Goal: Task Accomplishment & Management: Manage account settings

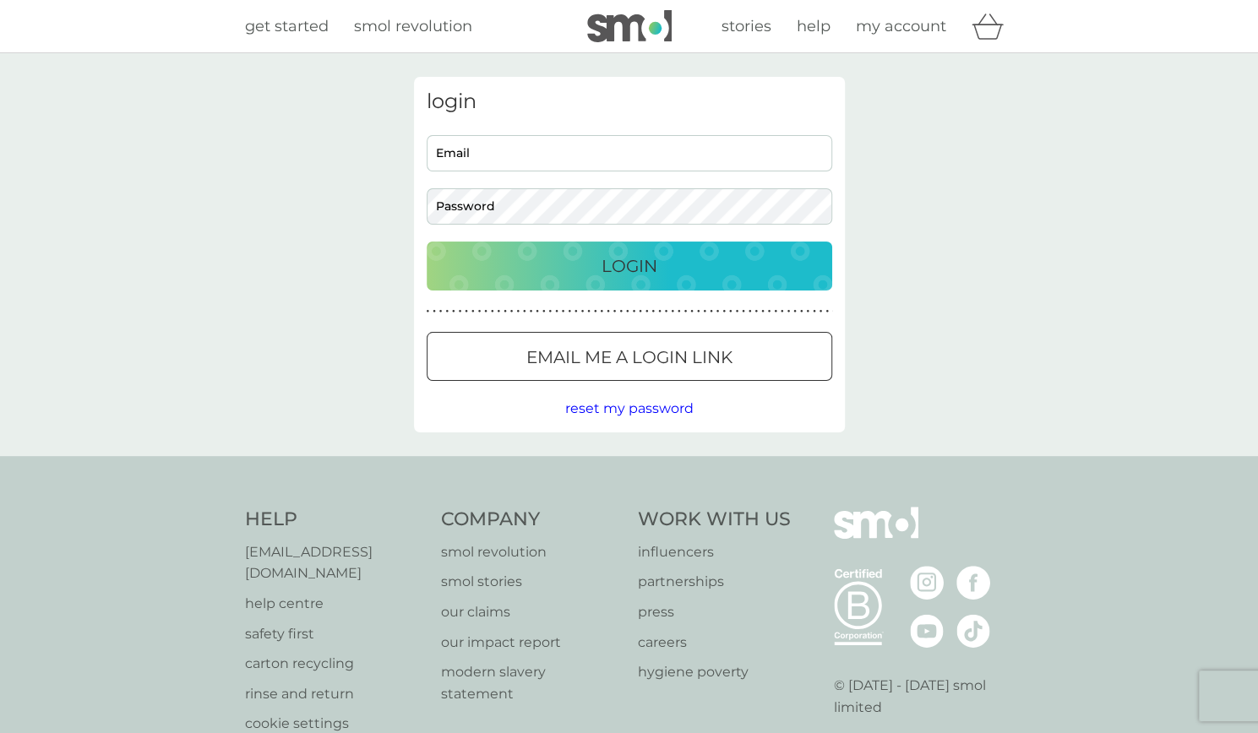
type input "[EMAIL_ADDRESS][DOMAIN_NAME]"
click at [619, 278] on p "Login" at bounding box center [630, 266] width 56 height 27
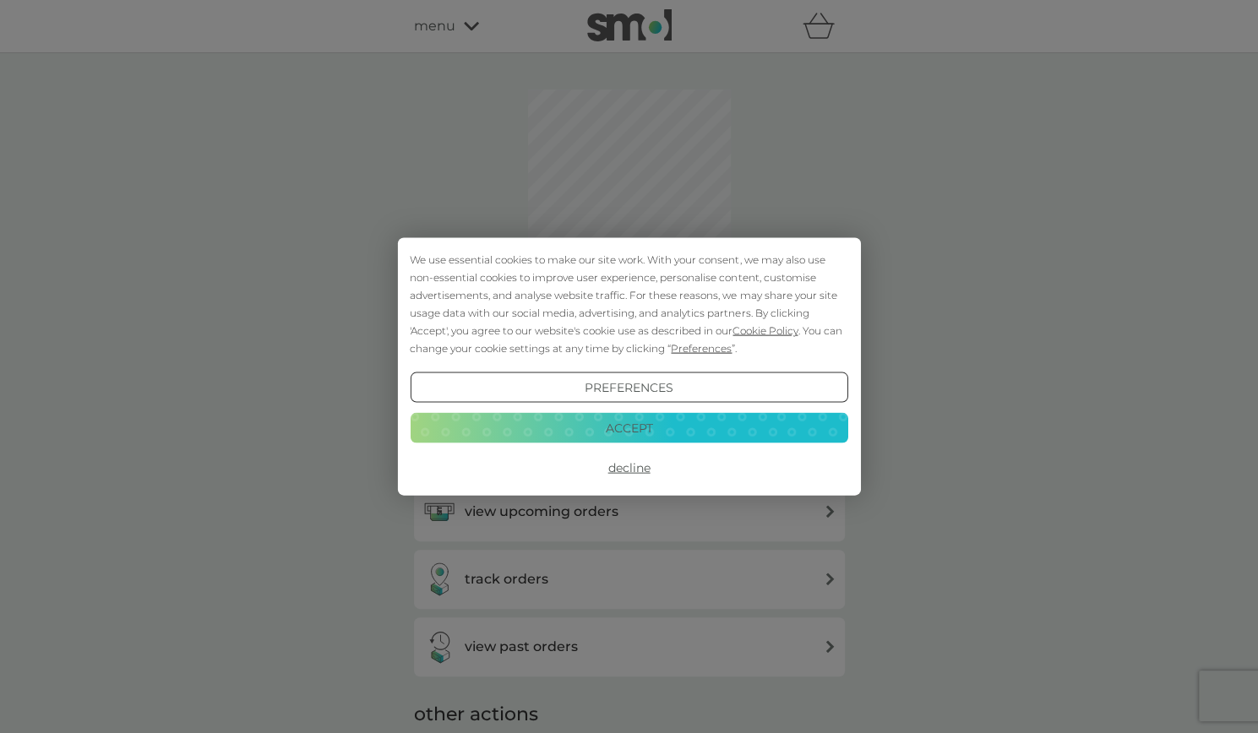
click at [695, 417] on button "Accept" at bounding box center [629, 427] width 438 height 30
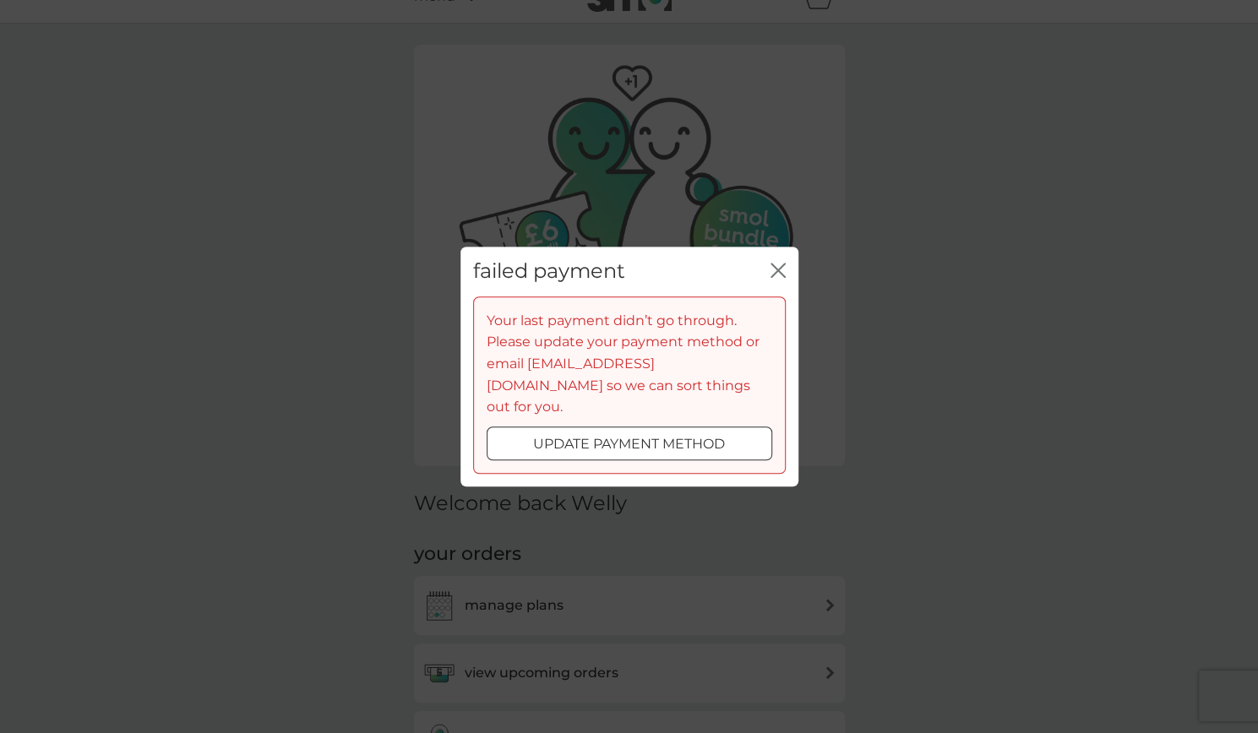
scroll to position [33, 0]
click at [735, 435] on div "update payment method" at bounding box center [630, 444] width 284 height 22
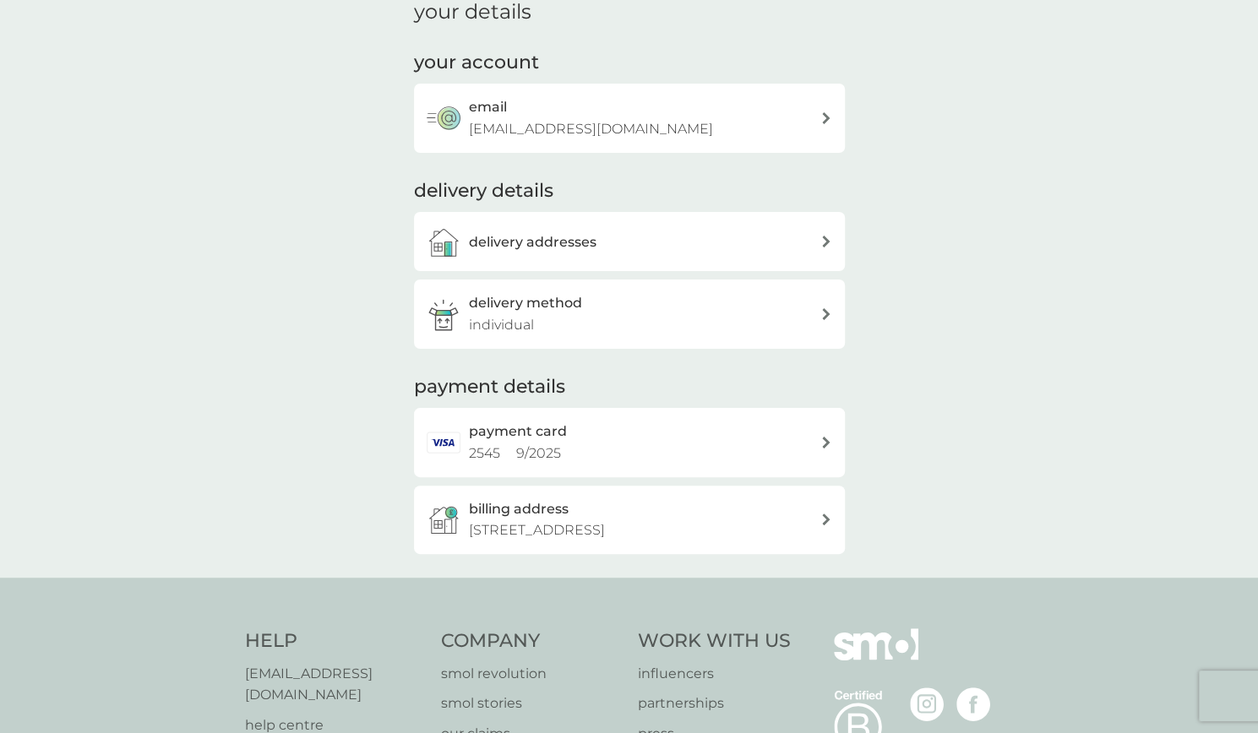
scroll to position [178, 0]
click at [541, 449] on span "9 / 2025" at bounding box center [538, 452] width 45 height 16
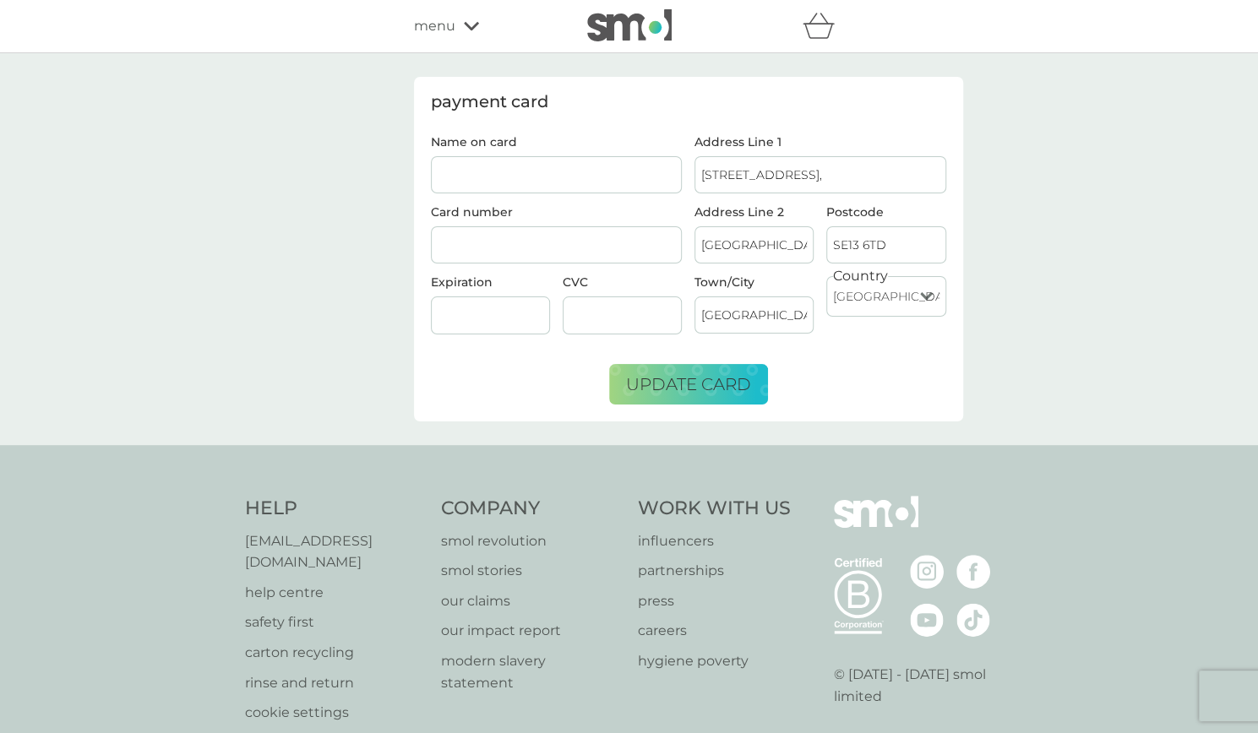
drag, startPoint x: 828, startPoint y: 170, endPoint x: 600, endPoint y: 197, distance: 229.7
click at [600, 197] on div "Name on card Card number Expiration CVC Address Line [GEOGRAPHIC_DATA], Address…" at bounding box center [688, 242] width 528 height 212
drag, startPoint x: 811, startPoint y: 242, endPoint x: 679, endPoint y: 227, distance: 133.4
click at [232, 1] on div "refer a friend & you BOTH save smol impact smol shop your smol plans your upcom…" at bounding box center [629, 423] width 1258 height 847
drag, startPoint x: 902, startPoint y: 251, endPoint x: 800, endPoint y: 239, distance: 102.9
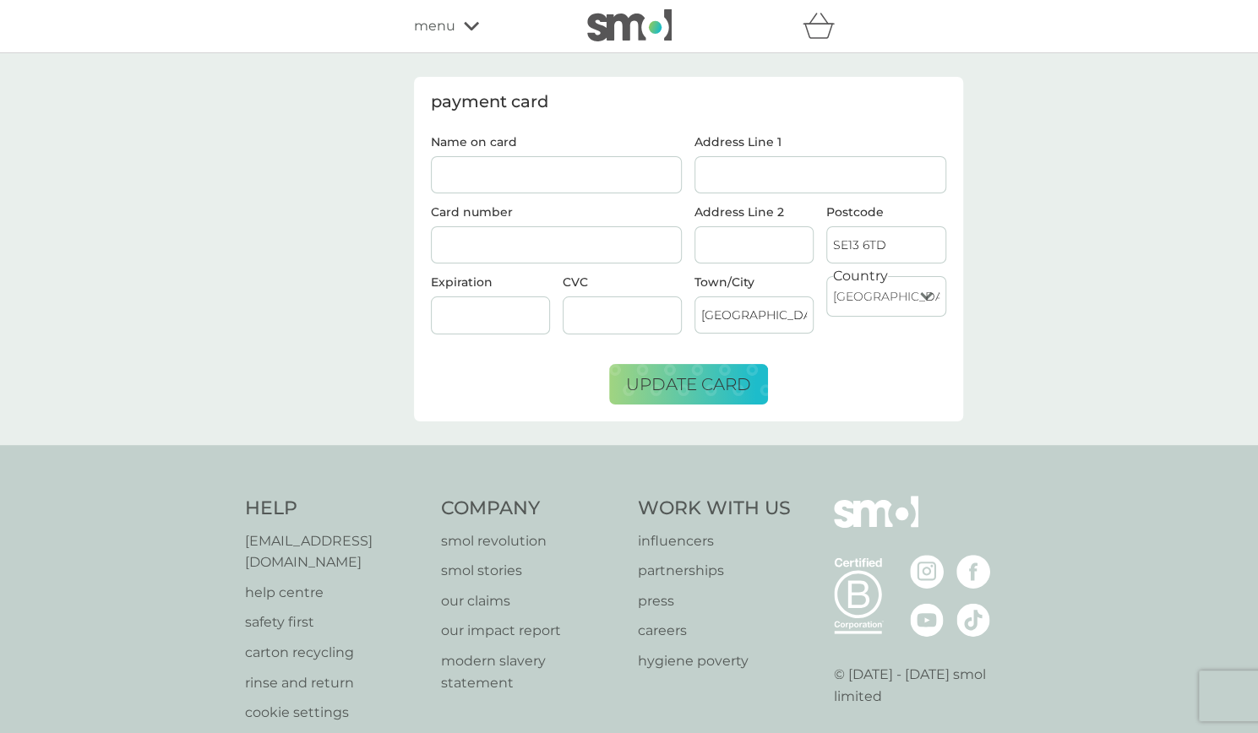
click at [800, 239] on div "Address Line 2 Postcode SE13 6TD" at bounding box center [821, 241] width 264 height 70
click at [449, 168] on input "Name on card" at bounding box center [557, 174] width 252 height 37
click at [468, 175] on input "Welly Mavem" at bounding box center [557, 174] width 252 height 37
type input "[PERSON_NAME] Mavem"
click at [475, 226] on div at bounding box center [557, 245] width 252 height 38
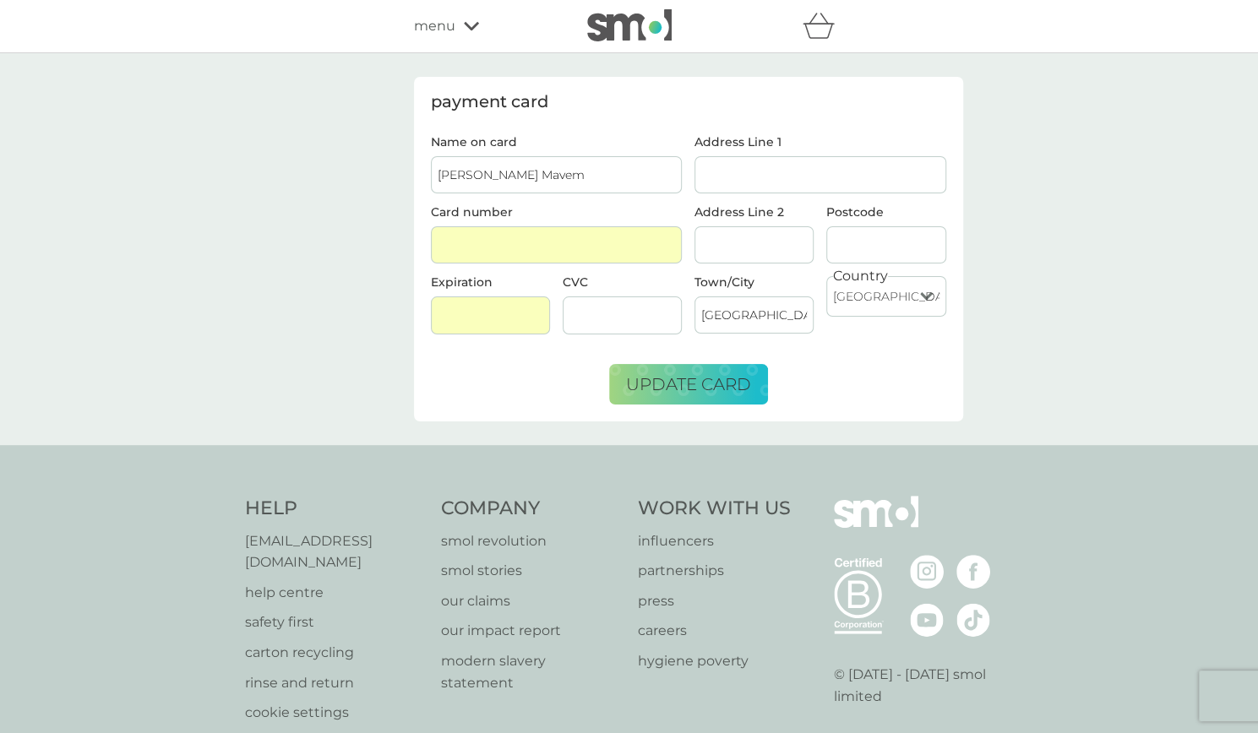
click at [774, 156] on input "Address Line 1" at bounding box center [821, 174] width 252 height 37
type input "37 [GEOGRAPHIC_DATA], [STREET_ADDRESS][PERSON_NAME],"
click at [865, 231] on input "Postcode" at bounding box center [885, 244] width 119 height 37
type input "E20 1FE"
click at [894, 401] on form "Name on card [PERSON_NAME] Mavem Card number Expiration CVC Address Line 1 [GEO…" at bounding box center [688, 270] width 515 height 269
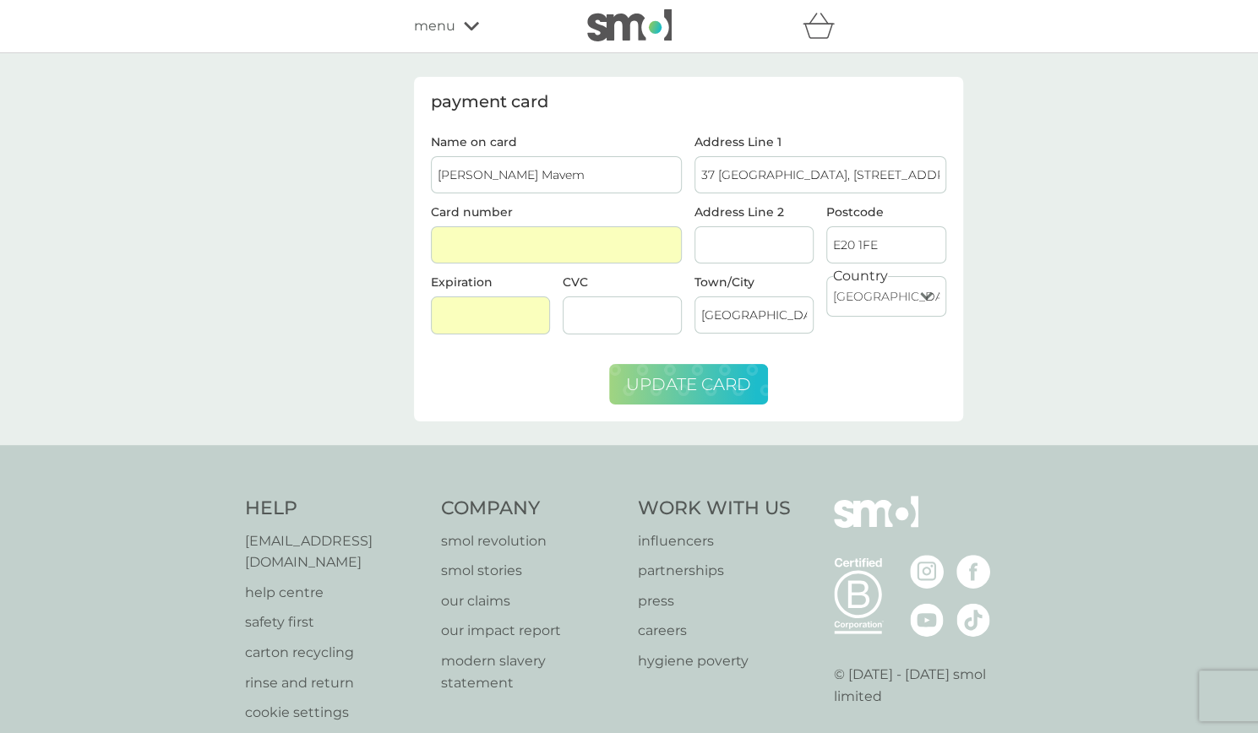
click at [724, 374] on span "update card" at bounding box center [688, 384] width 125 height 20
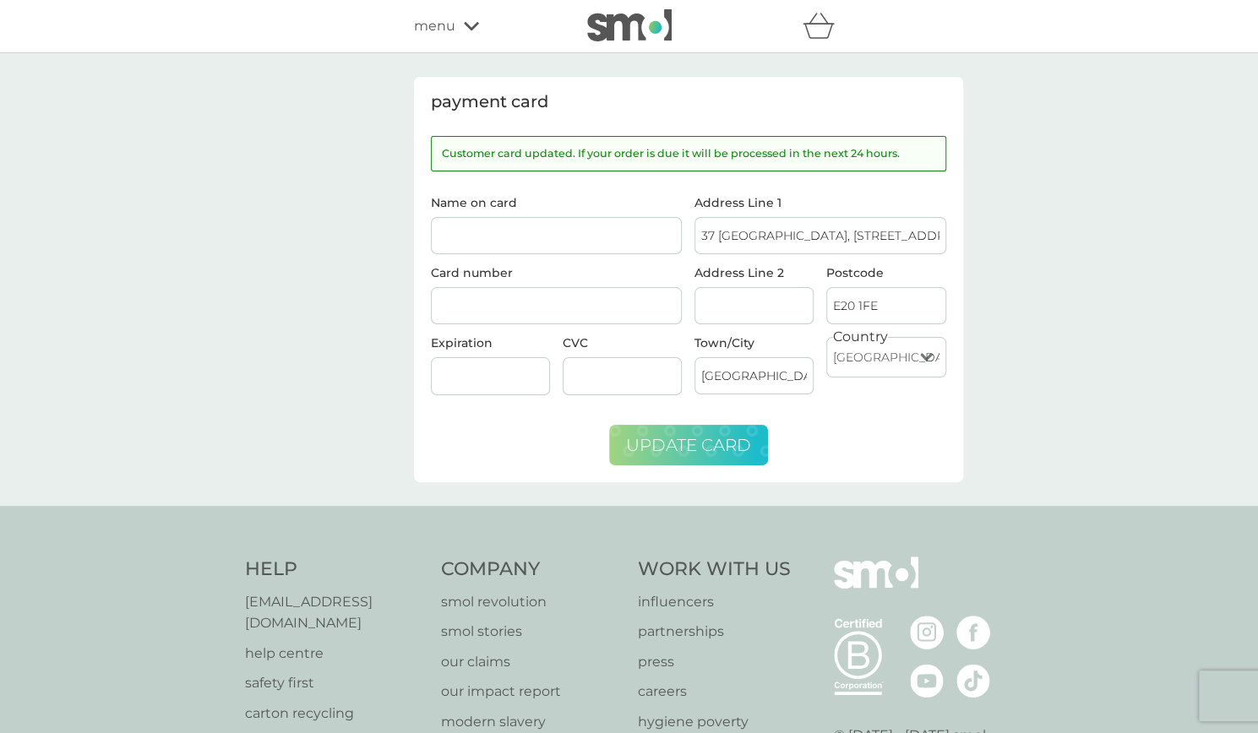
click at [453, 19] on span "menu" at bounding box center [434, 26] width 41 height 22
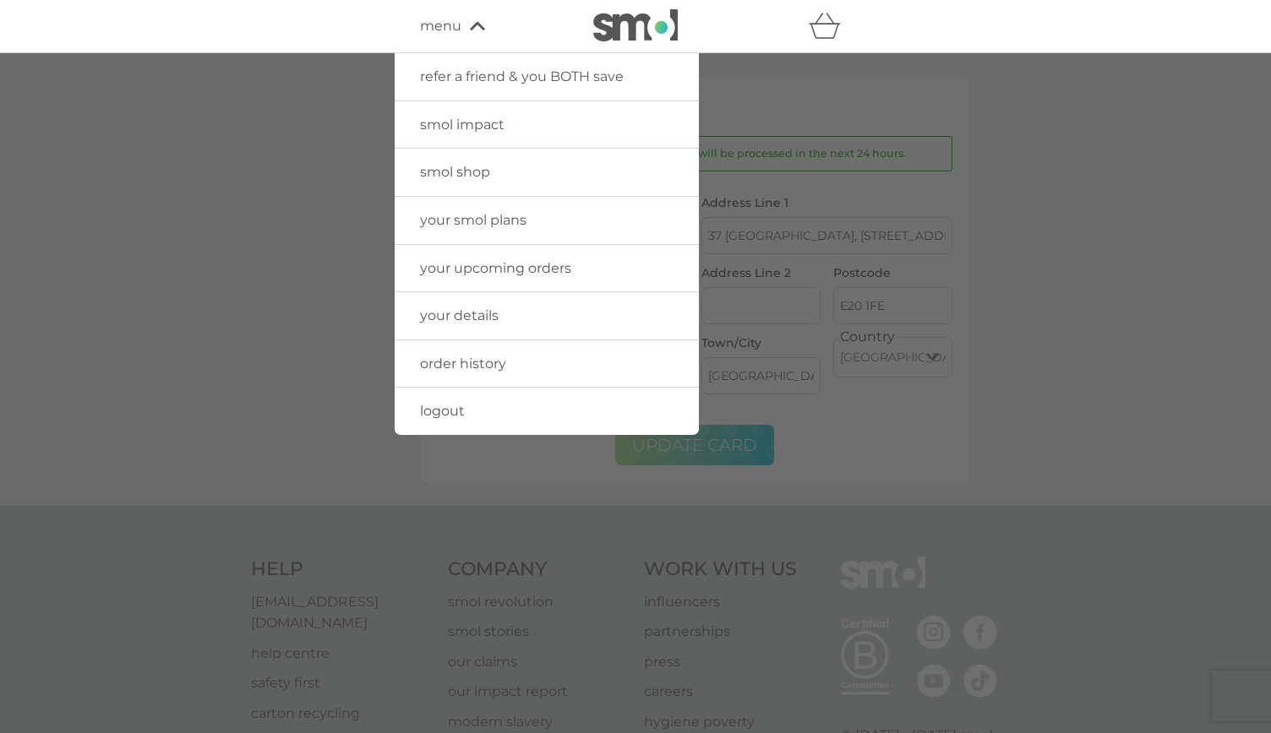
click at [642, 17] on img at bounding box center [635, 25] width 84 height 32
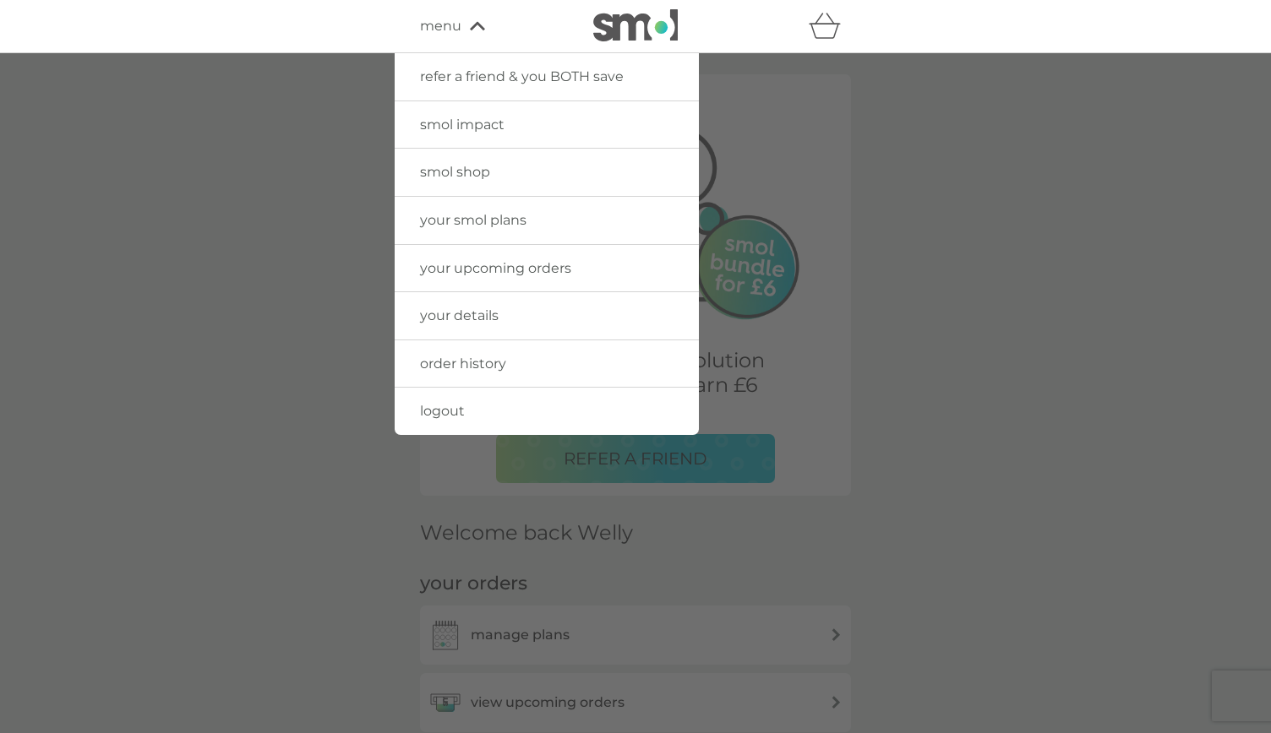
click at [242, 308] on div at bounding box center [635, 419] width 1271 height 733
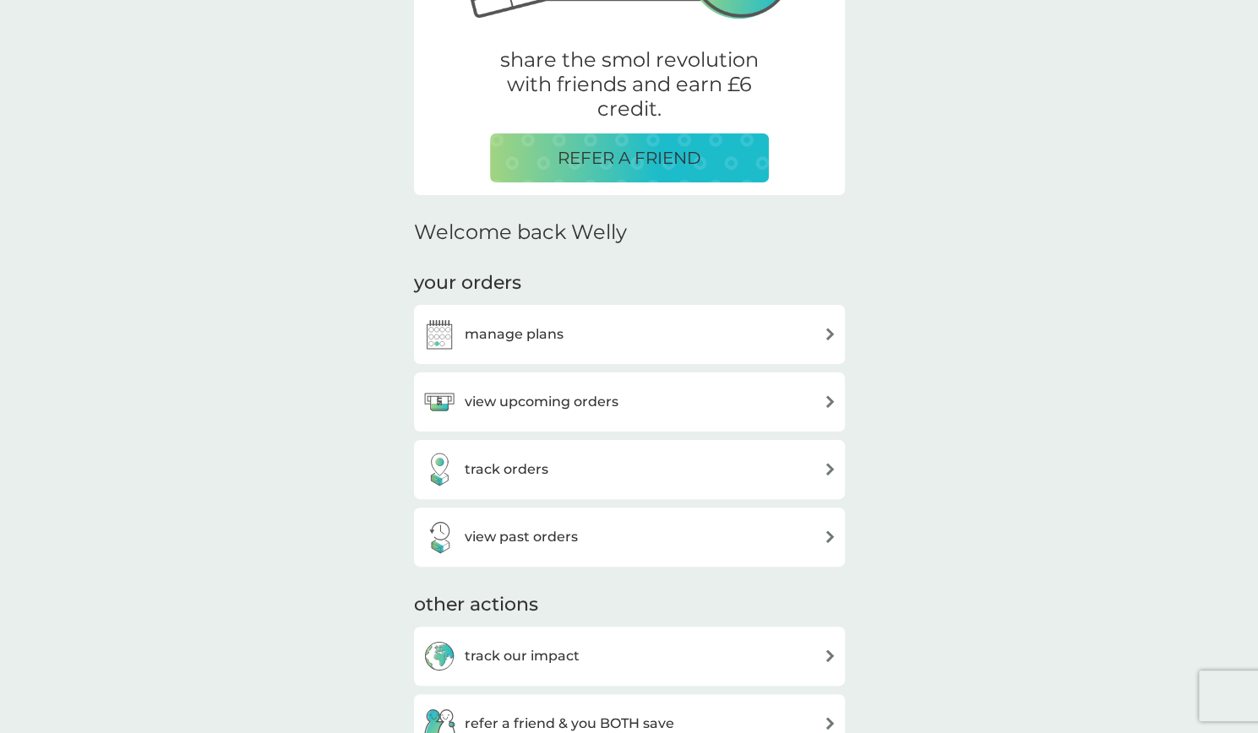
scroll to position [485, 0]
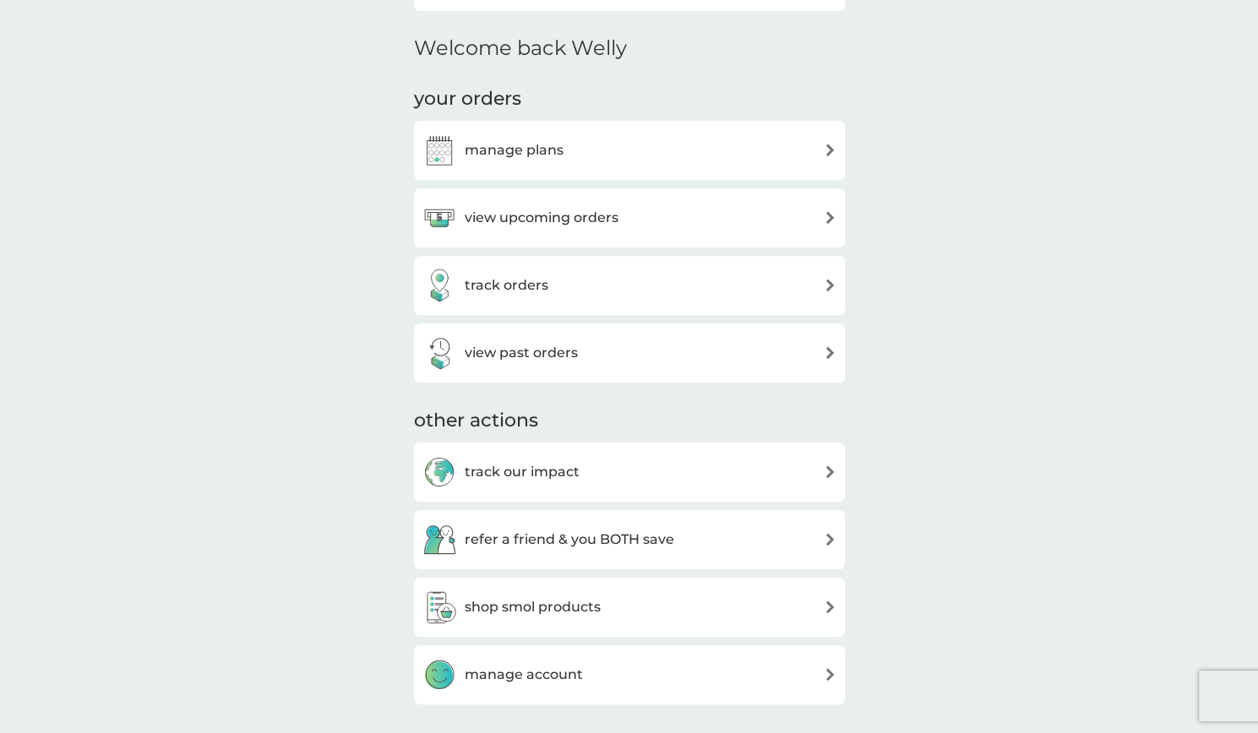
click at [537, 145] on h3 "manage plans" at bounding box center [514, 150] width 99 height 22
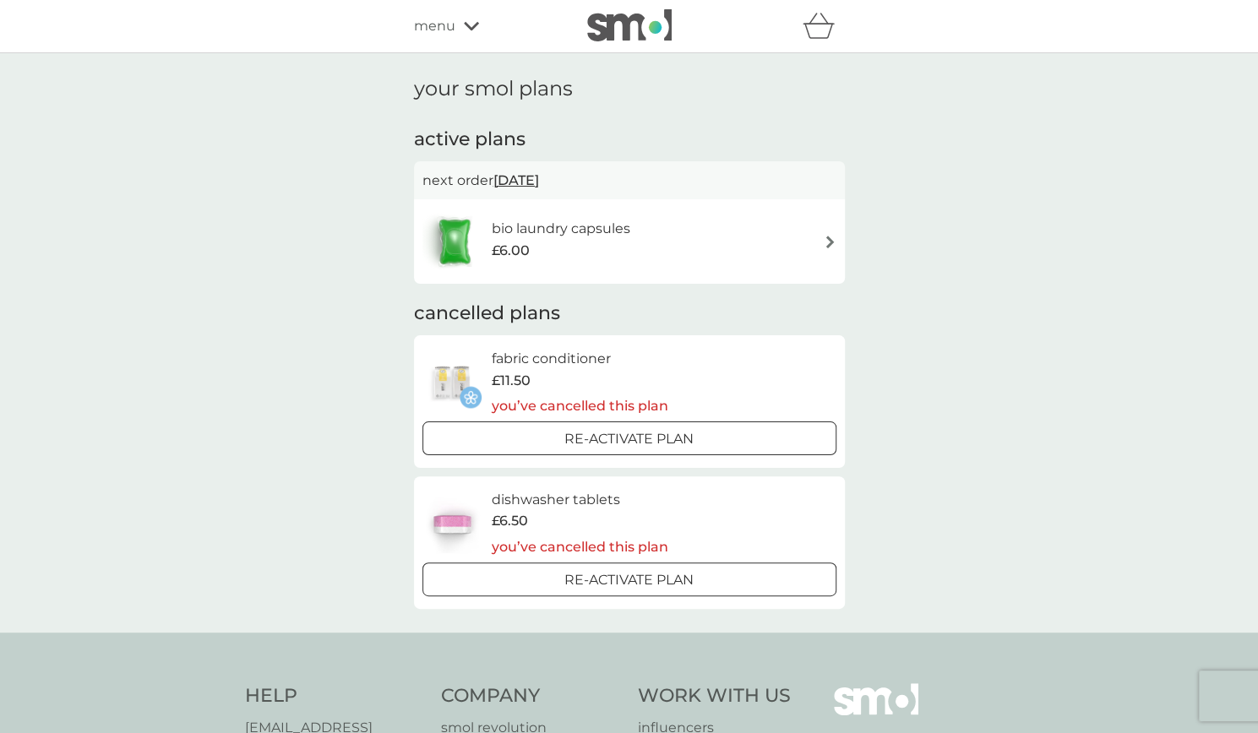
click at [585, 580] on p "Re-activate Plan" at bounding box center [628, 581] width 129 height 22
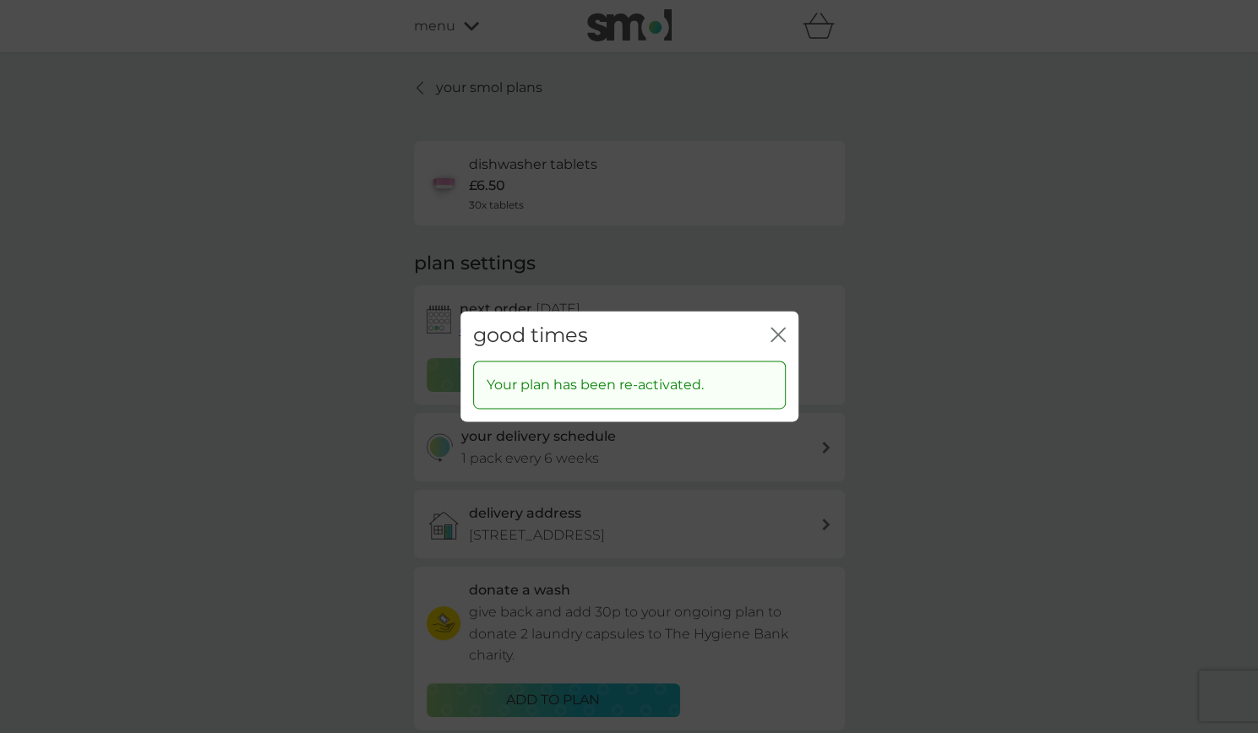
click at [766, 332] on div "good times close" at bounding box center [630, 336] width 338 height 50
click at [777, 332] on icon "close" at bounding box center [778, 334] width 15 height 15
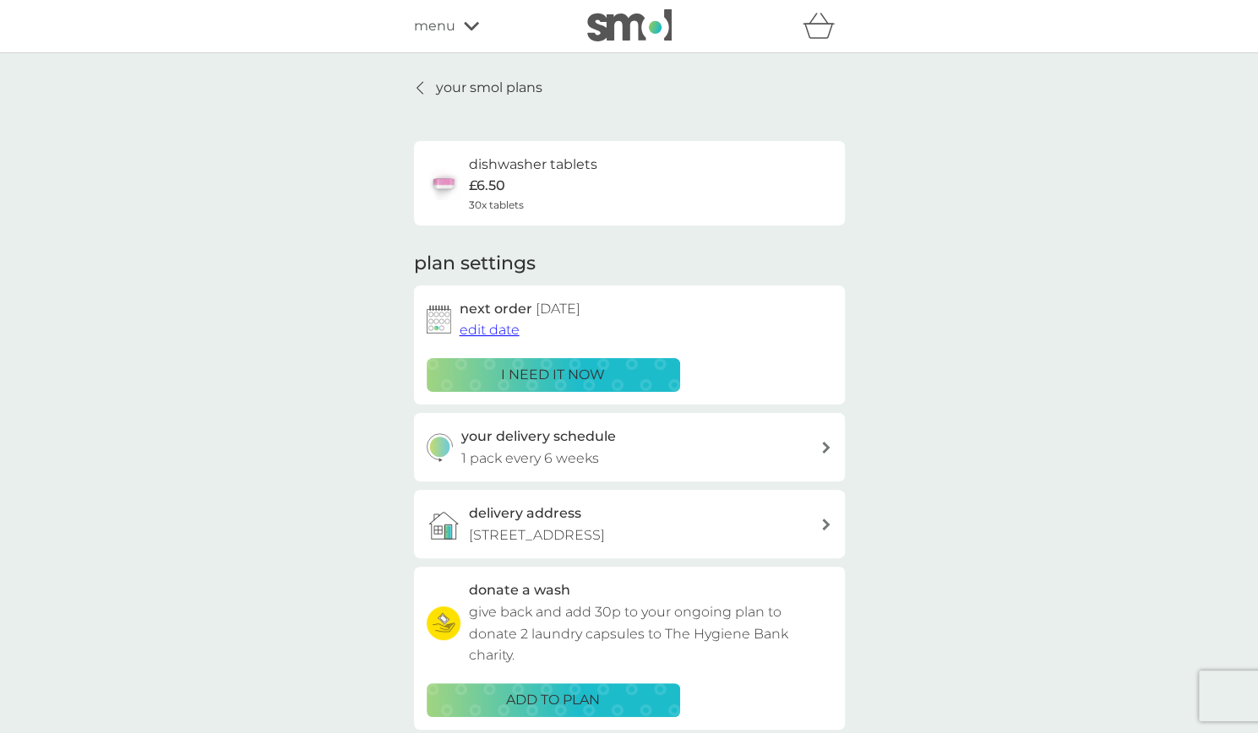
click at [422, 84] on icon at bounding box center [420, 88] width 7 height 14
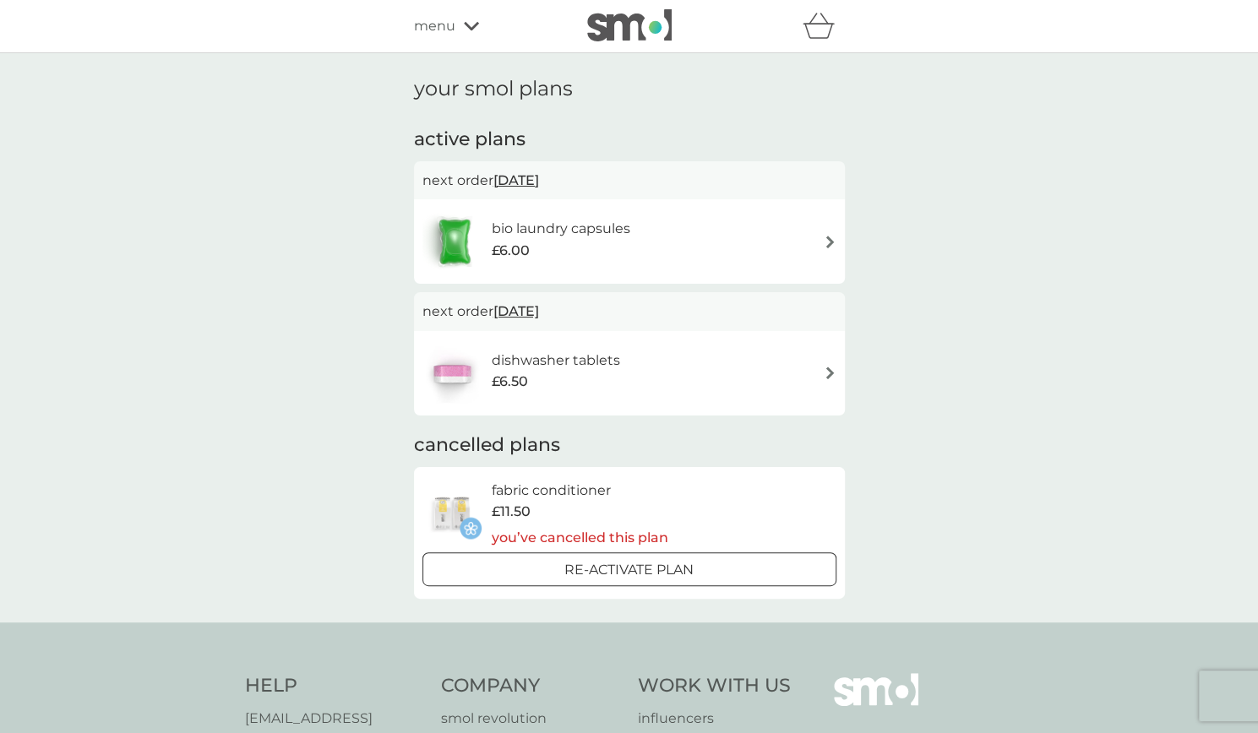
click at [466, 28] on icon at bounding box center [471, 26] width 15 height 10
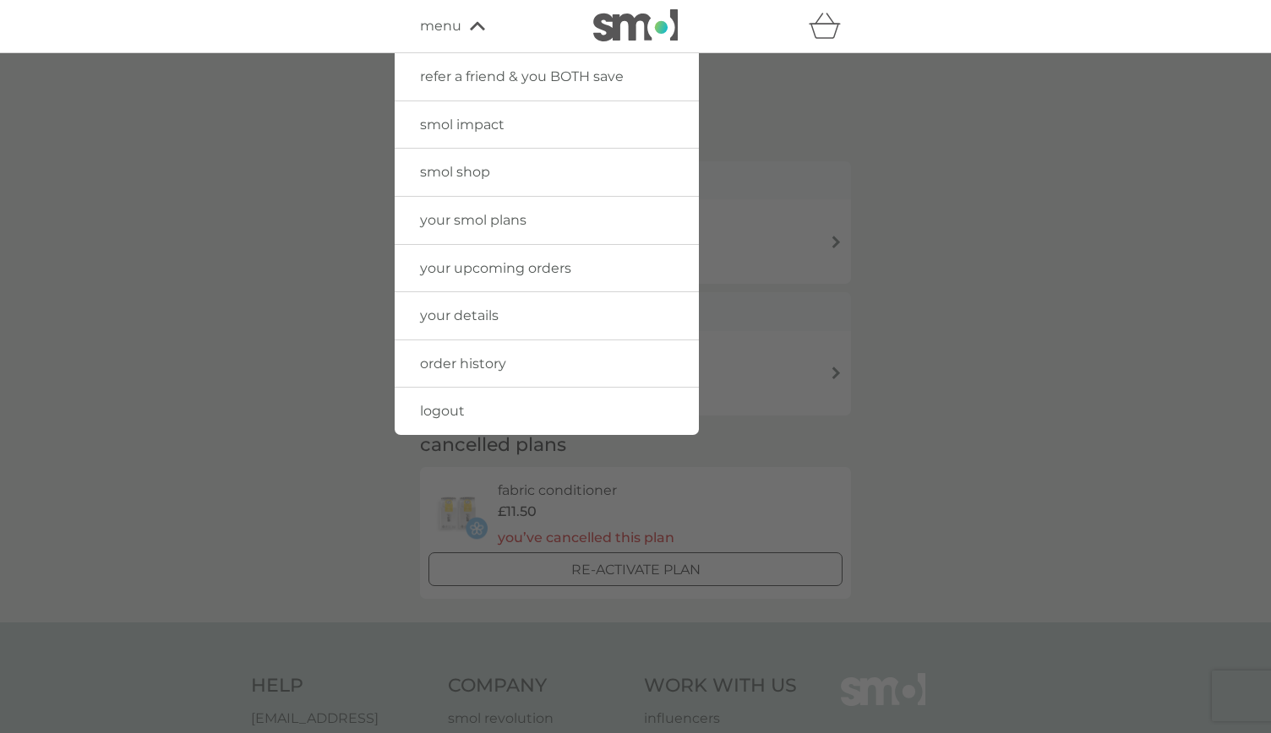
click at [483, 308] on span "your details" at bounding box center [459, 316] width 79 height 16
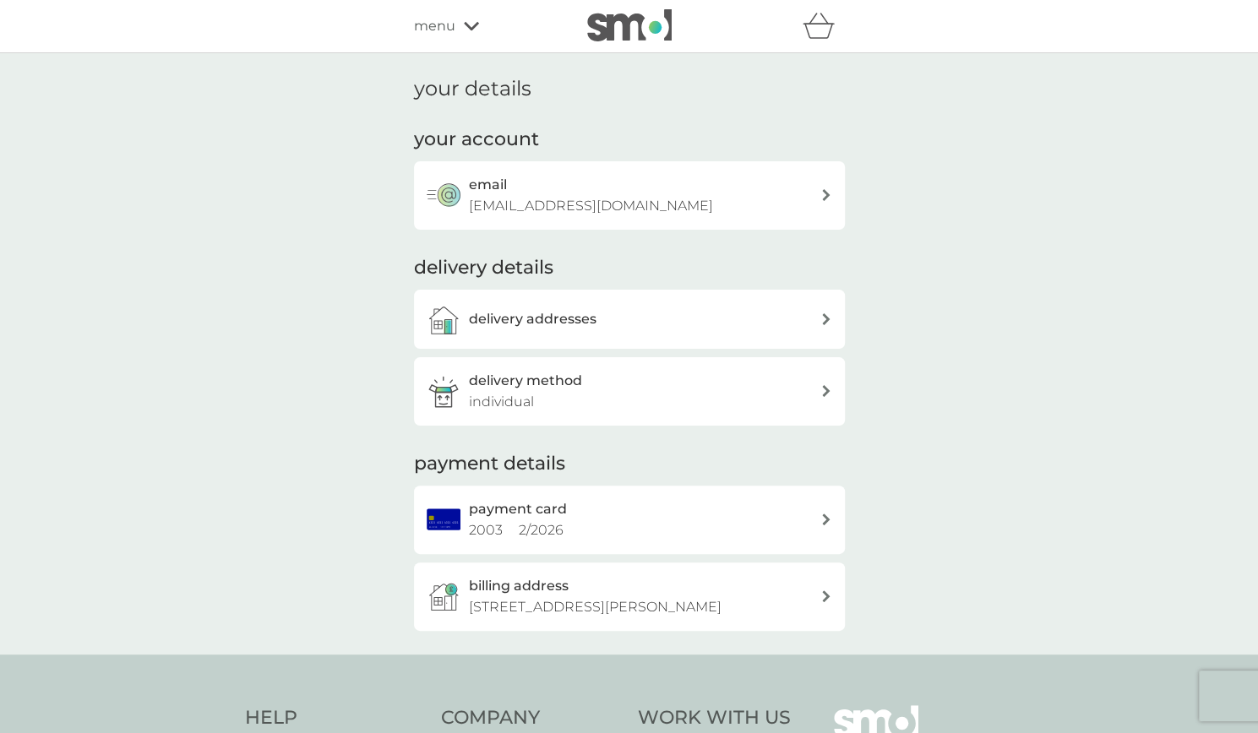
click at [551, 295] on div "delivery addresses" at bounding box center [629, 319] width 431 height 59
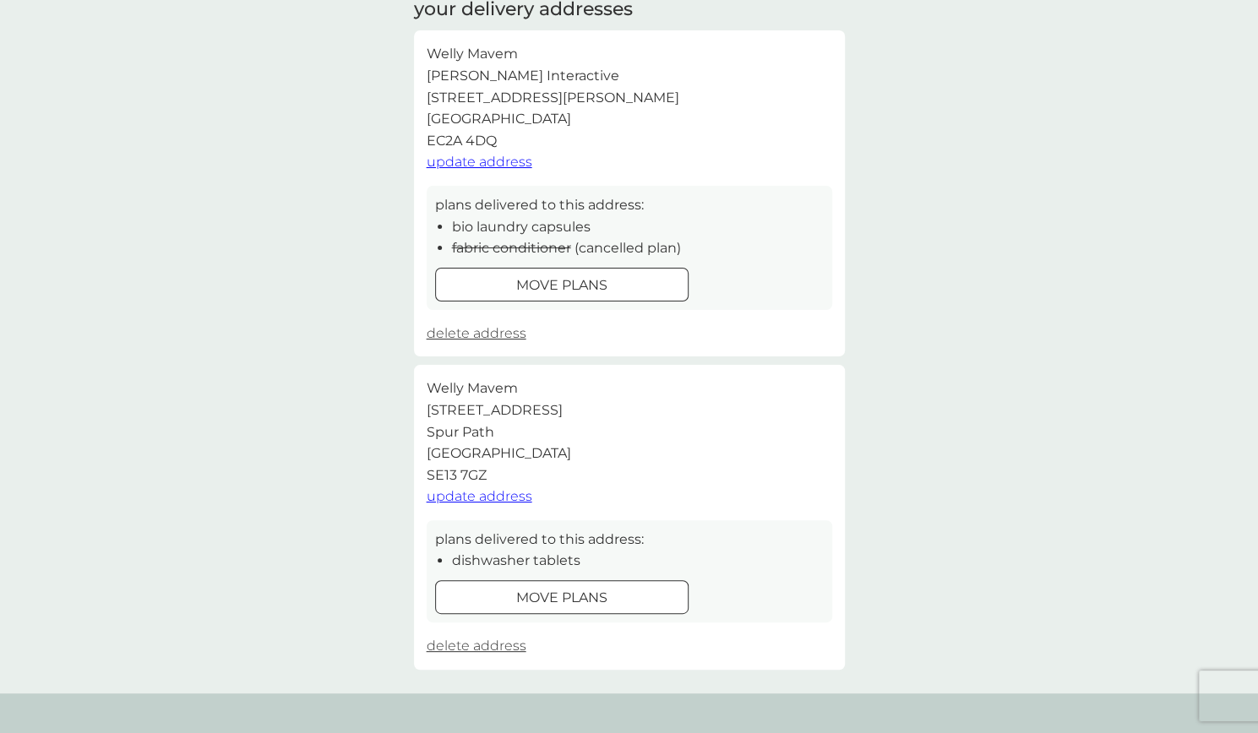
scroll to position [112, 0]
click at [591, 601] on p "move plans" at bounding box center [561, 597] width 91 height 22
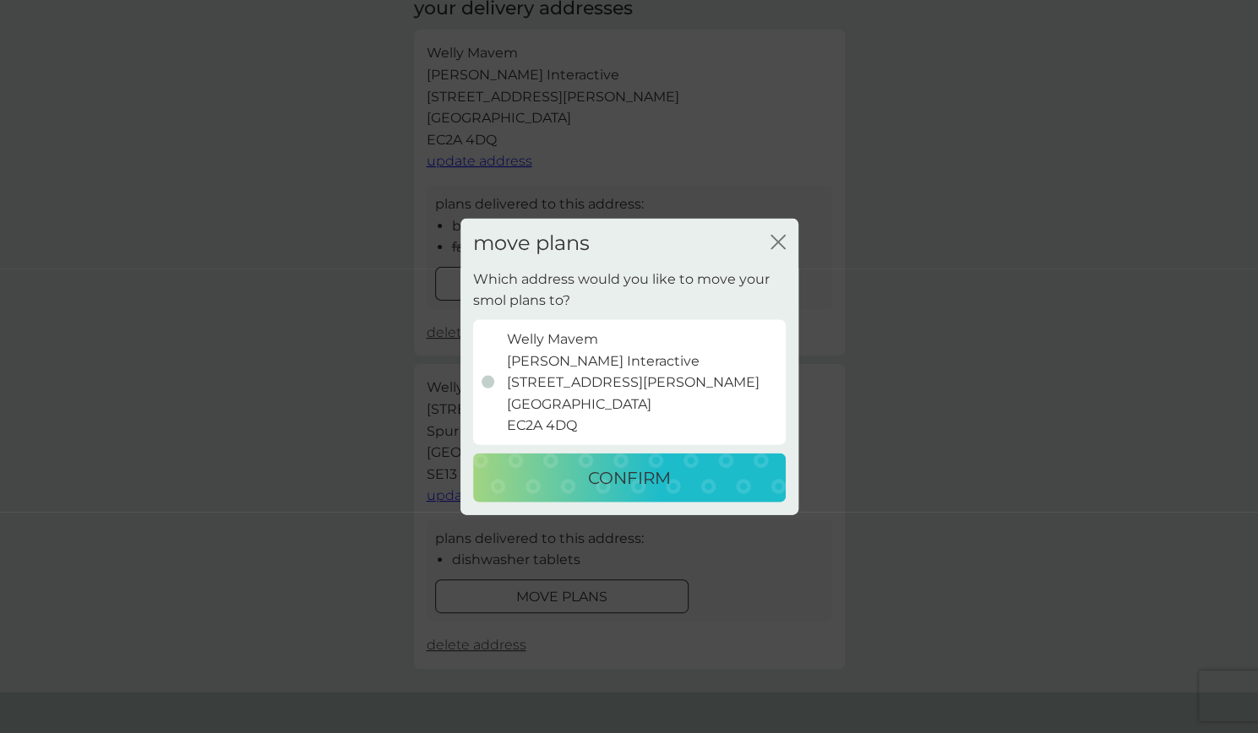
click at [586, 476] on div "CONFIRM" at bounding box center [629, 477] width 279 height 27
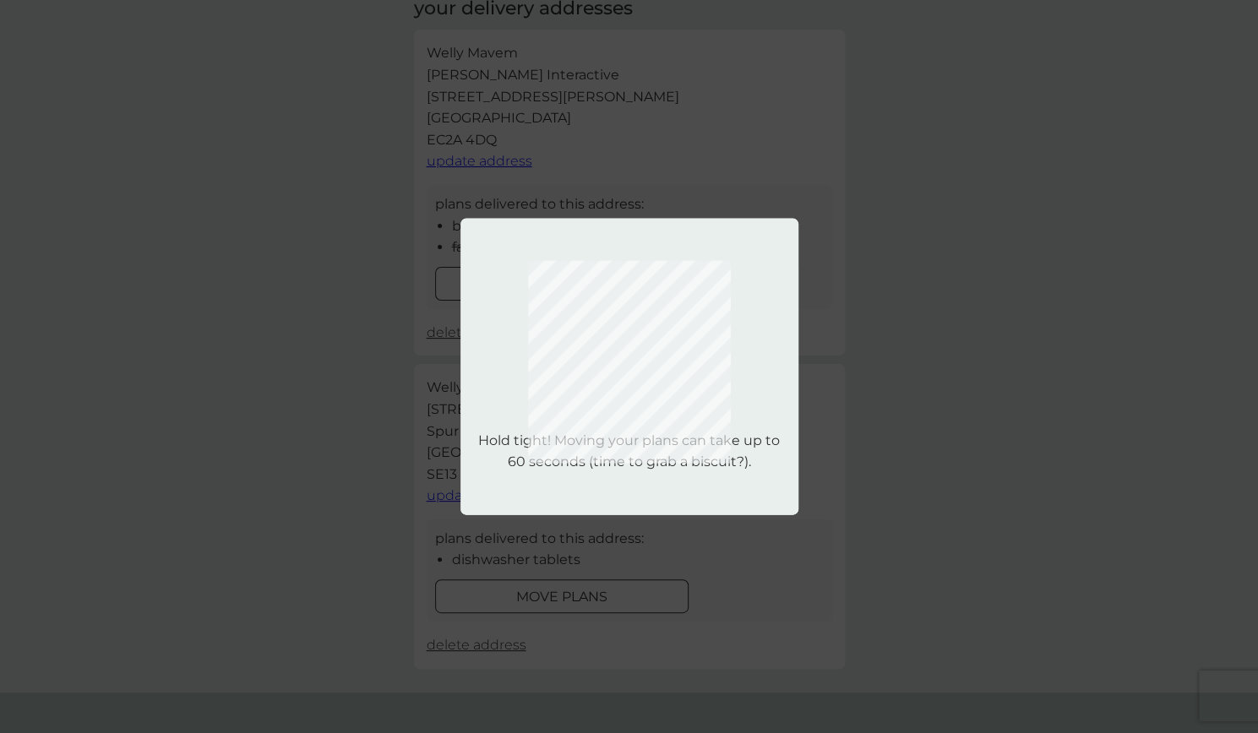
scroll to position [0, 0]
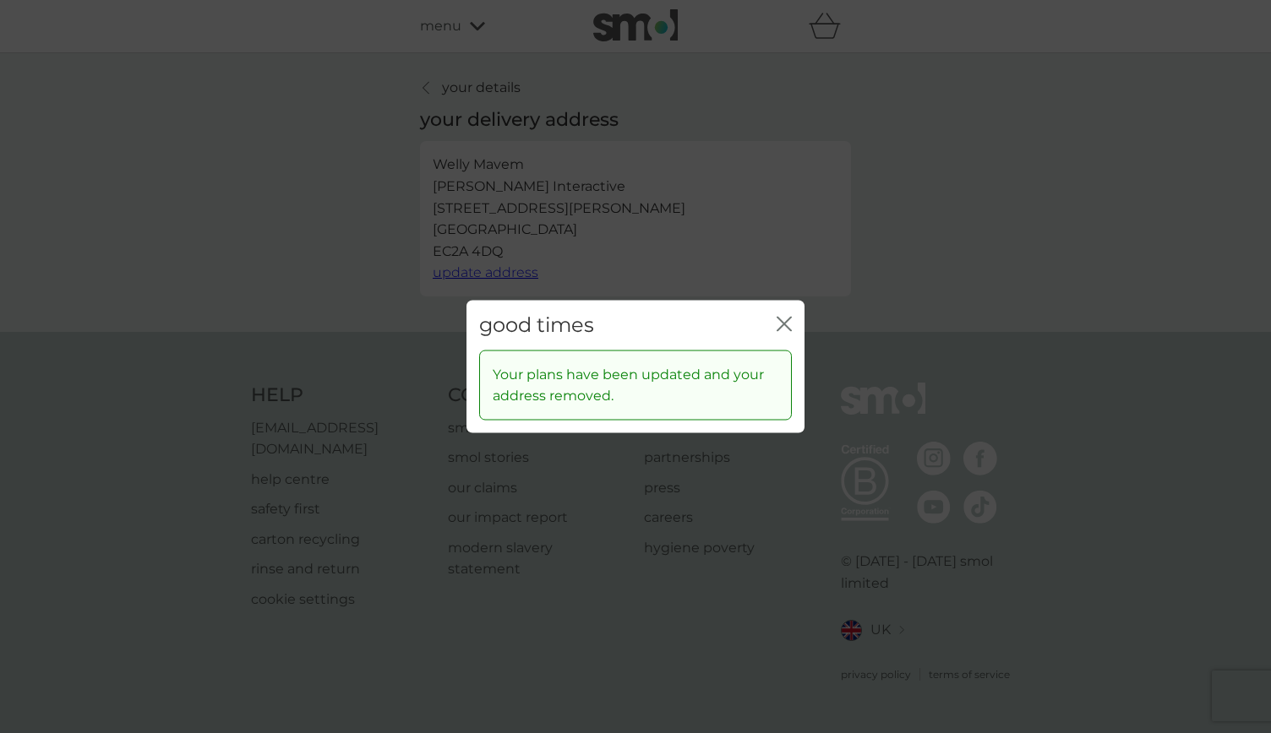
click at [789, 329] on icon "close" at bounding box center [784, 324] width 15 height 15
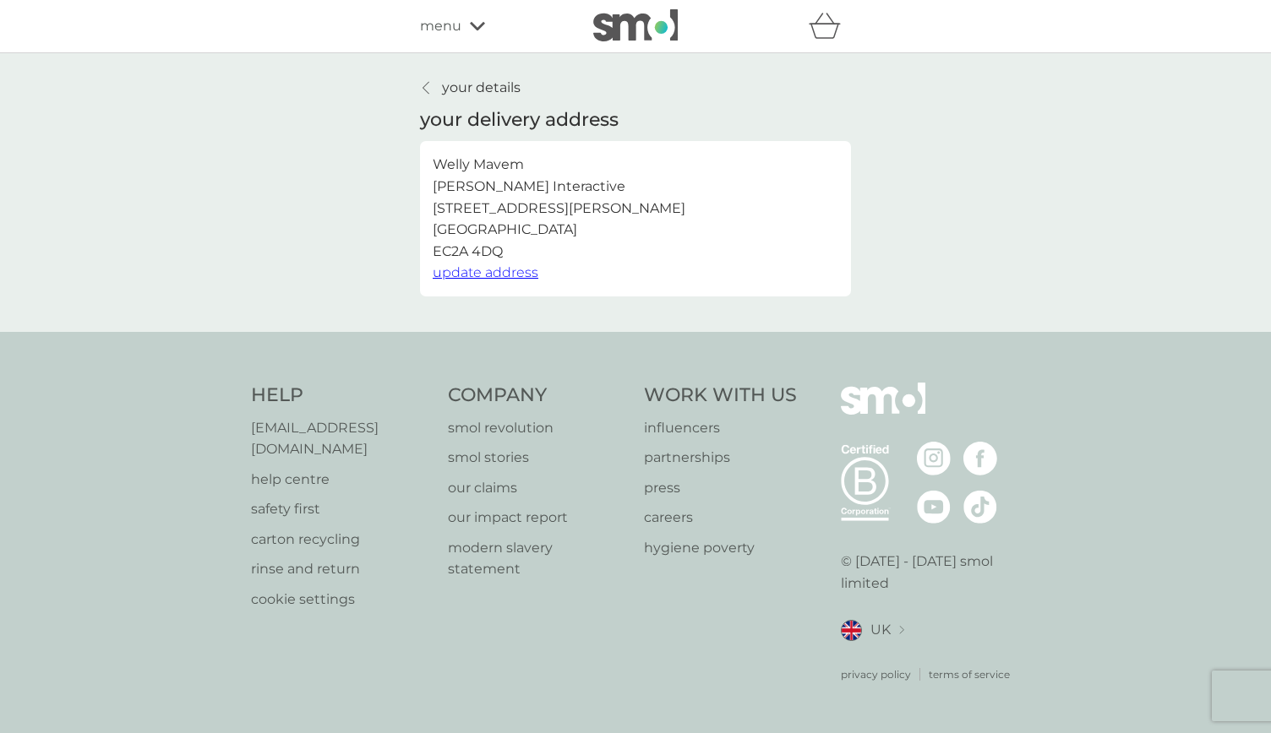
click at [433, 90] on link "your details" at bounding box center [470, 88] width 101 height 22
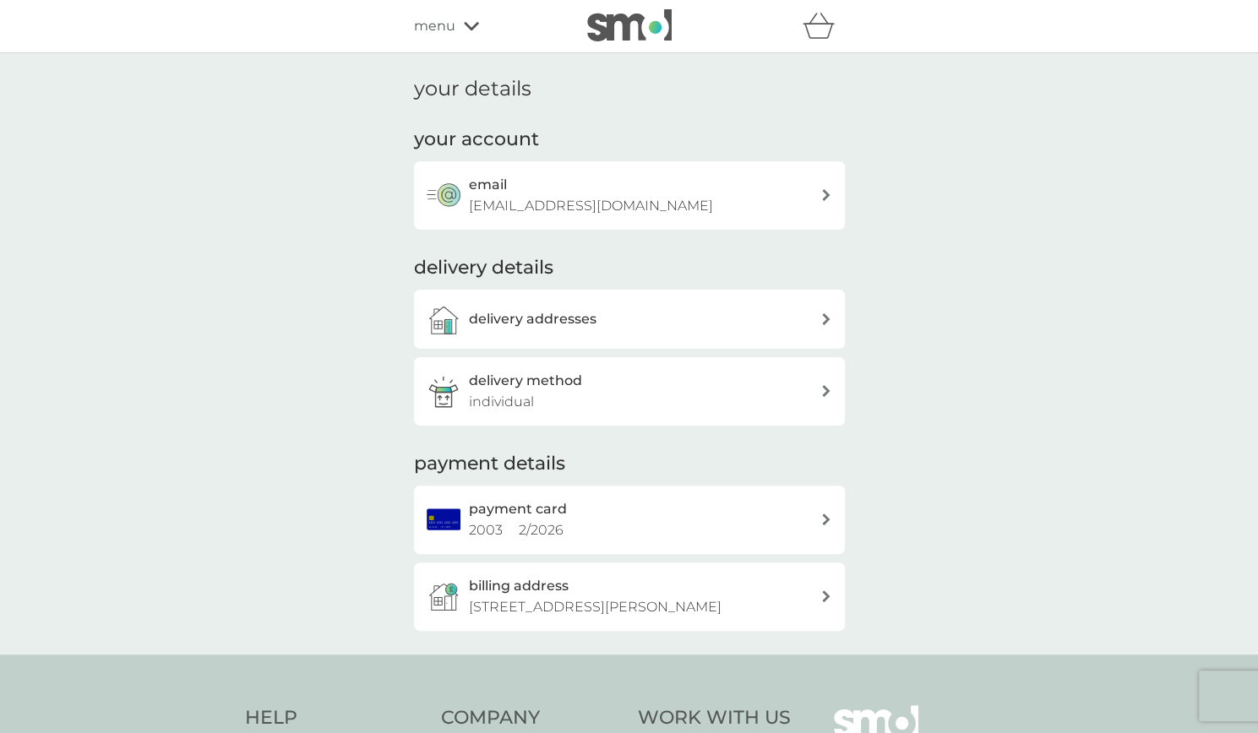
click at [490, 395] on p "individual" at bounding box center [501, 402] width 65 height 22
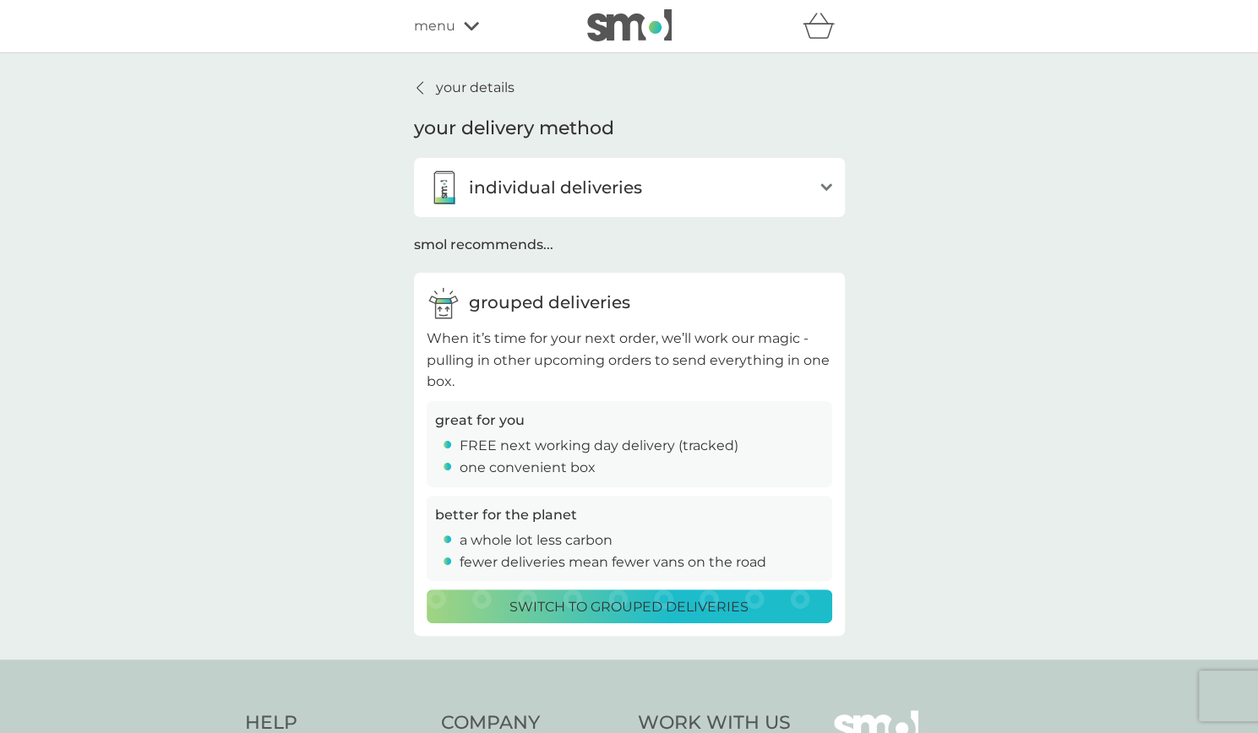
click at [491, 185] on p "individual deliveries" at bounding box center [555, 187] width 173 height 27
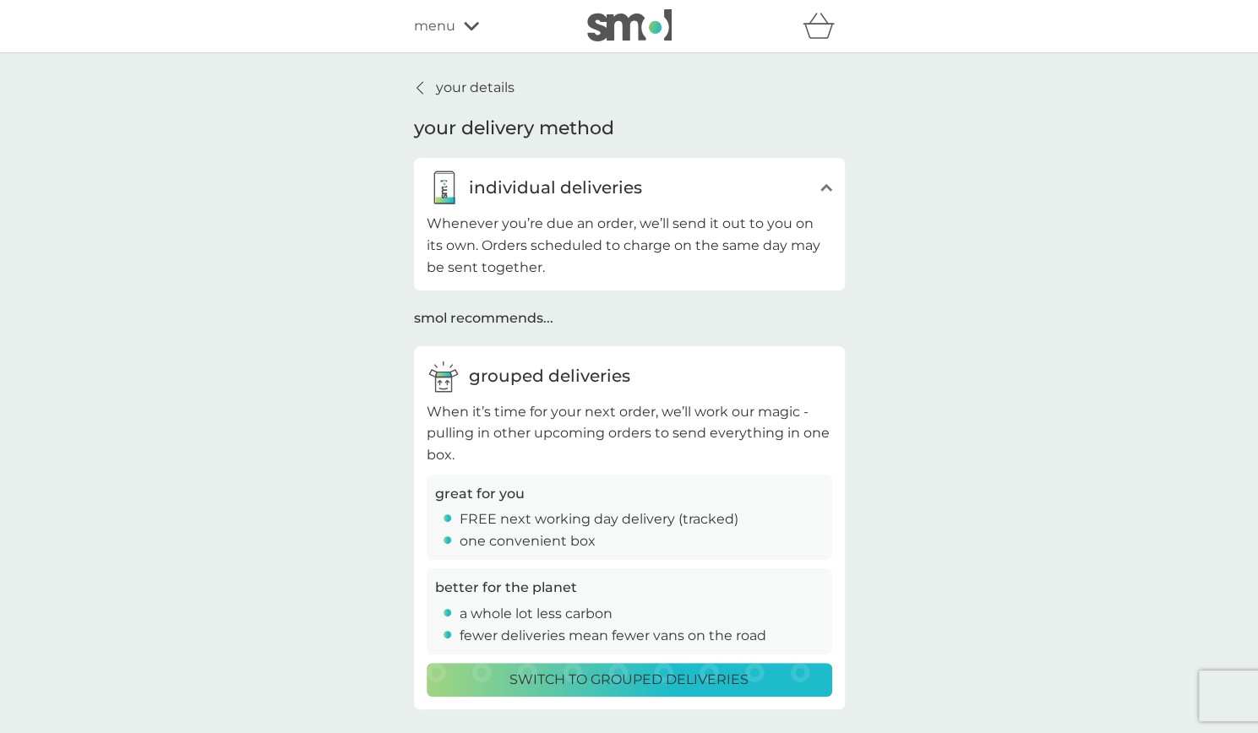
click at [429, 95] on link "your details" at bounding box center [464, 88] width 101 height 22
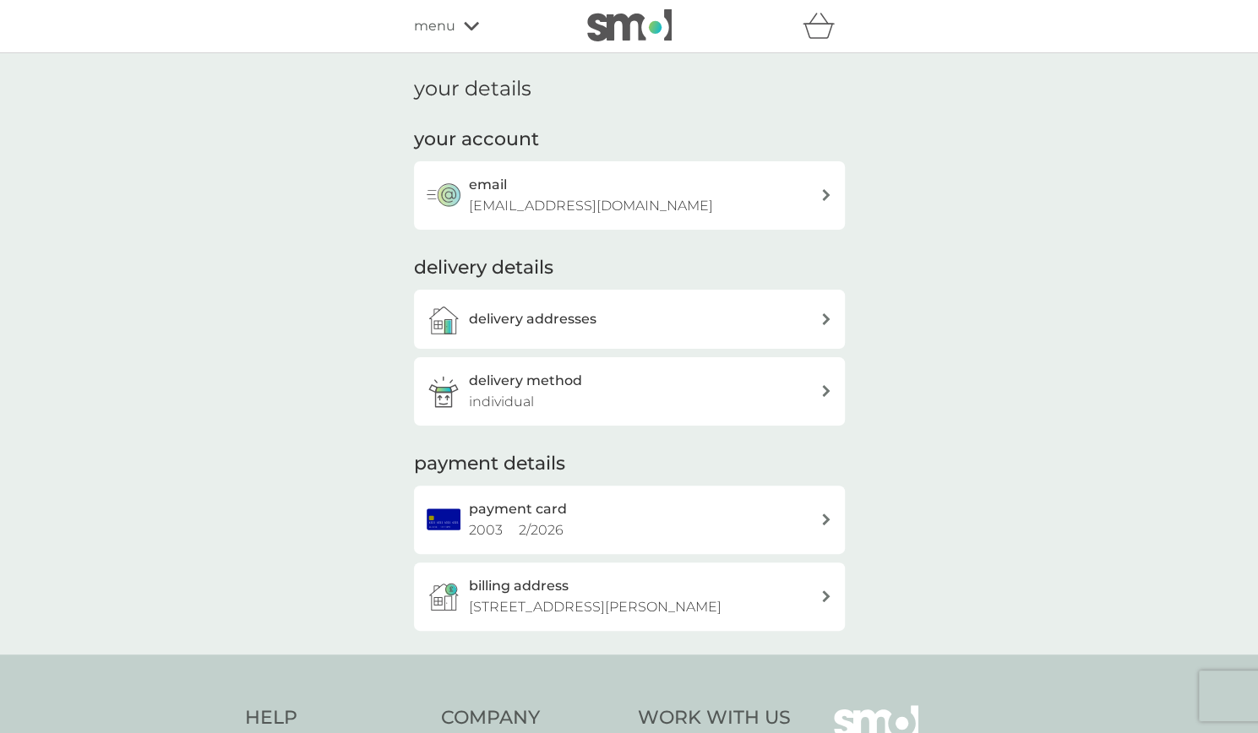
click at [555, 318] on h3 "delivery addresses" at bounding box center [533, 319] width 128 height 22
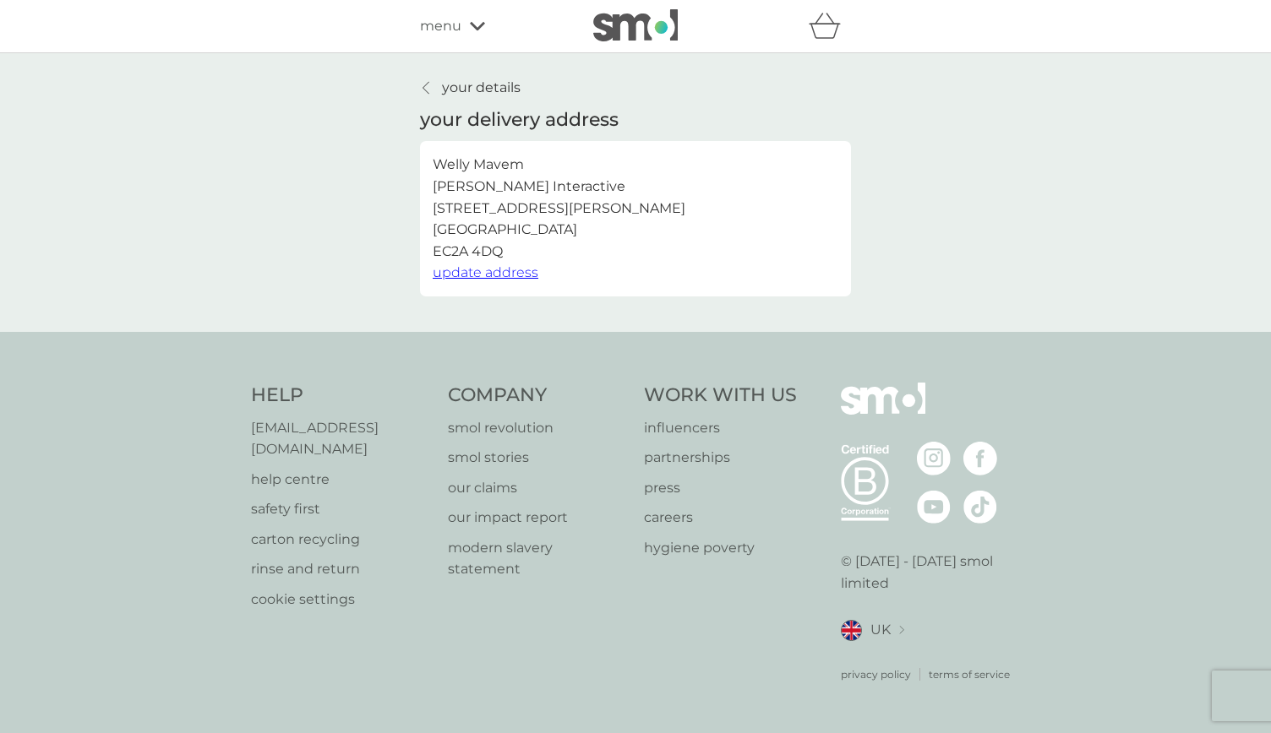
click at [425, 92] on icon at bounding box center [425, 88] width 7 height 14
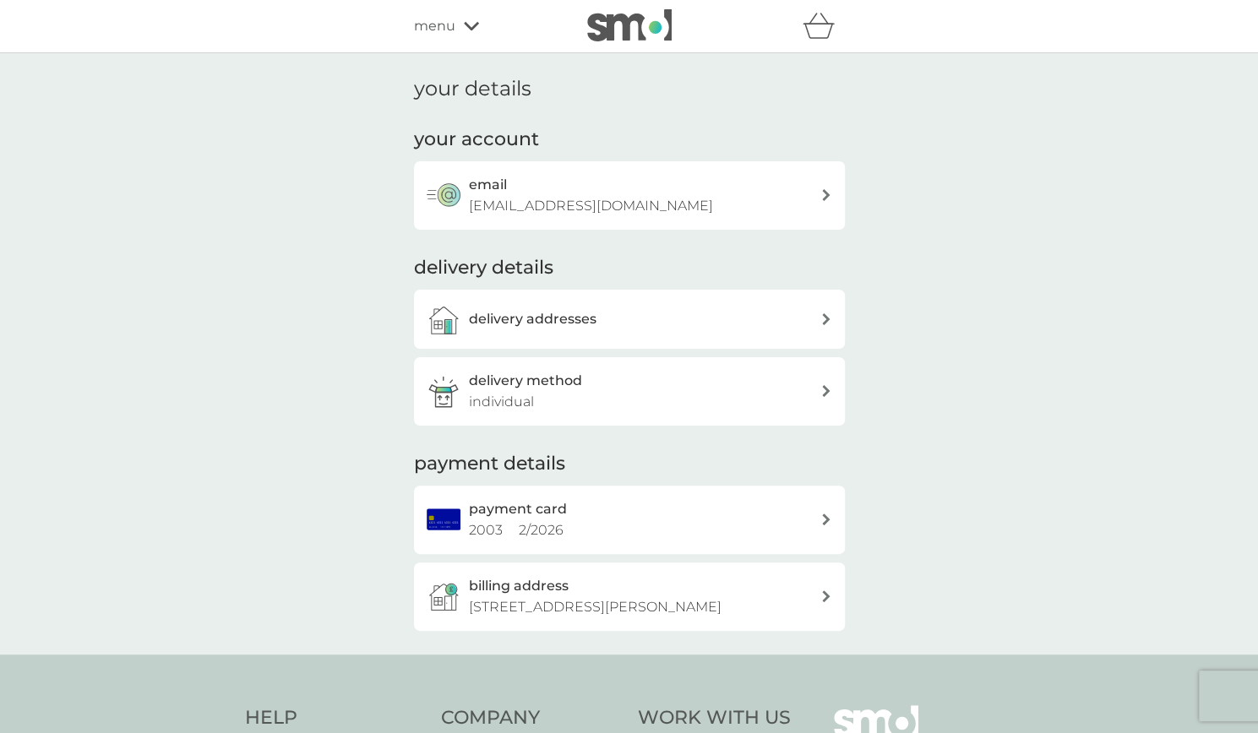
click at [456, 34] on div "menu" at bounding box center [486, 26] width 144 height 22
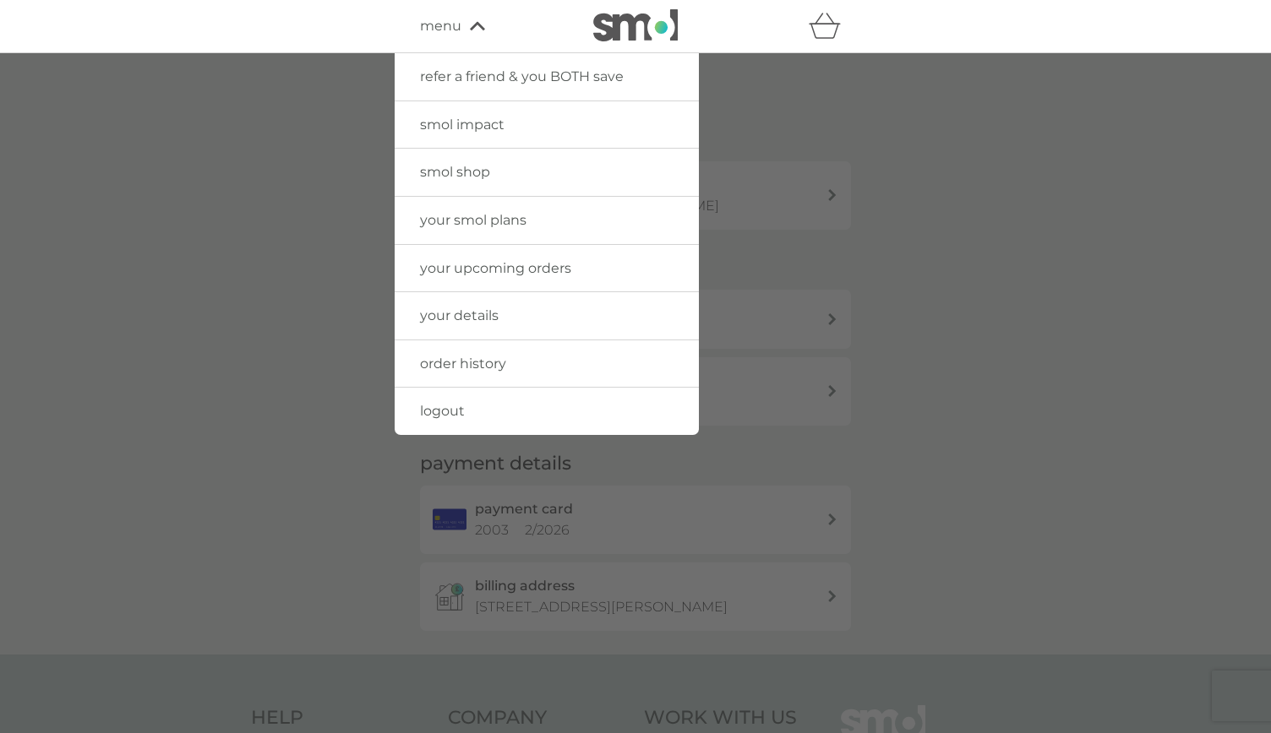
click at [461, 175] on span "smol shop" at bounding box center [455, 172] width 70 height 16
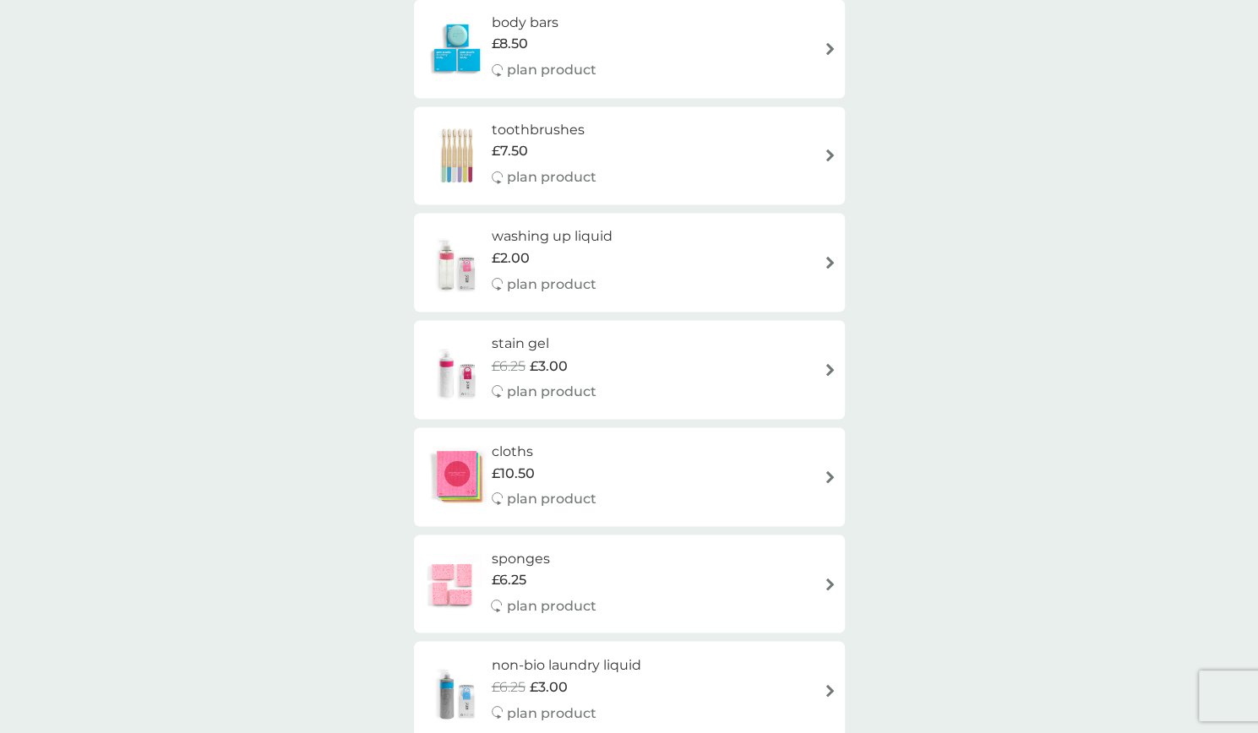
scroll to position [1539, 0]
click at [604, 340] on div "stain gel £6.25 £3.00 plan product" at bounding box center [553, 367] width 122 height 74
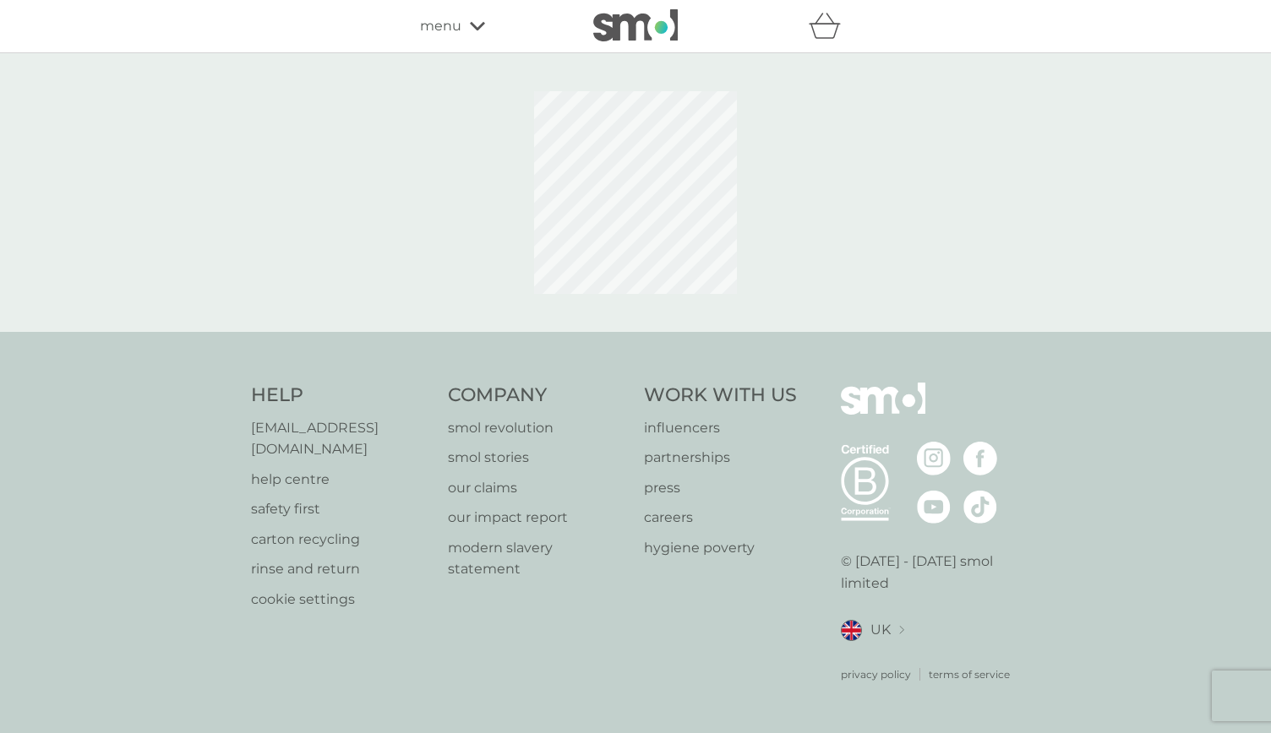
select select "182"
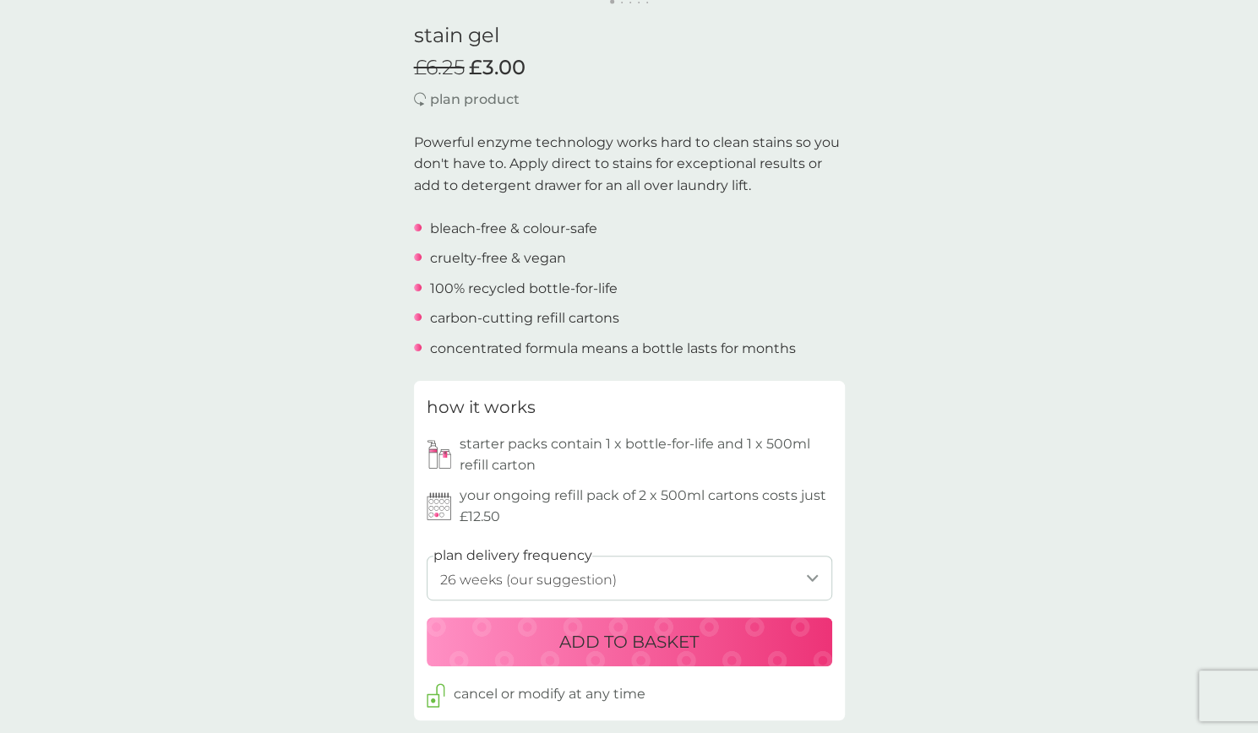
scroll to position [497, 0]
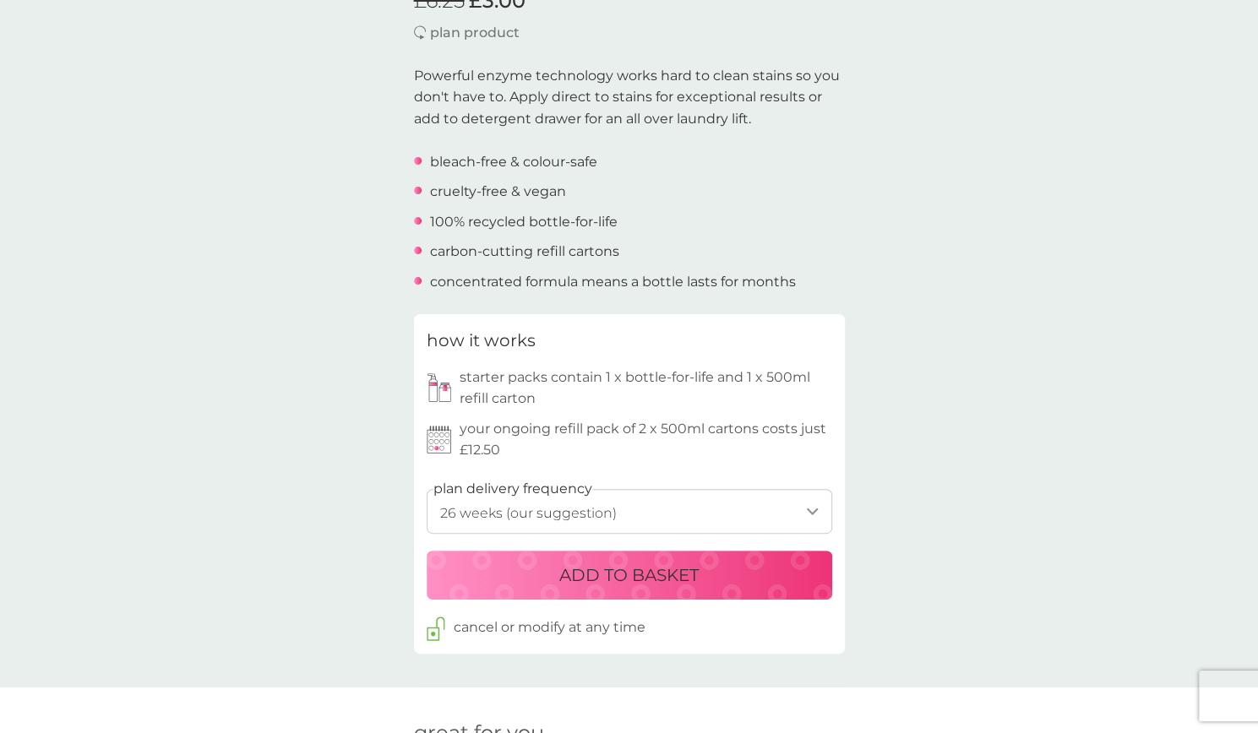
click at [602, 510] on select "1 week 2 weeks 3 weeks 4 weeks 5 weeks 6 weeks 7 weeks 8 weeks 9 weeks 10 weeks…" at bounding box center [630, 511] width 406 height 45
click at [1083, 406] on div "back Excellent! Excellent service - always on time with deliveries. Thank you. …" at bounding box center [629, 607] width 1258 height 2054
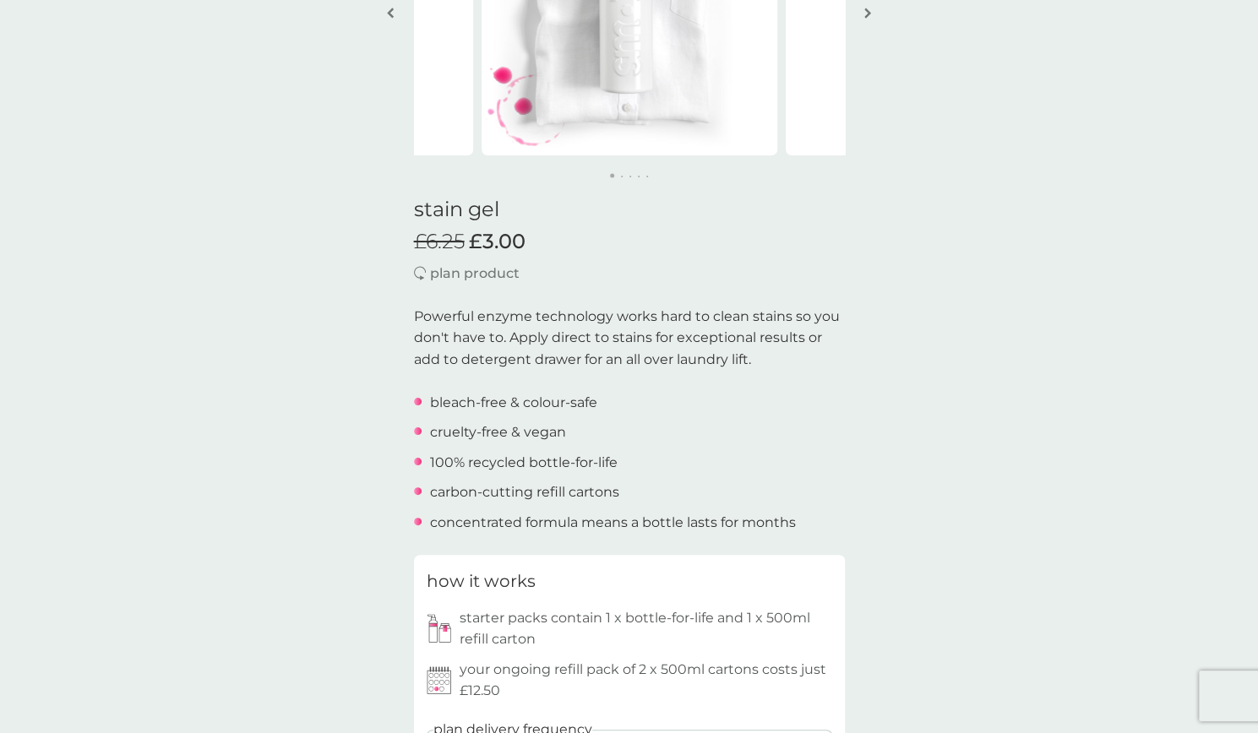
scroll to position [0, 0]
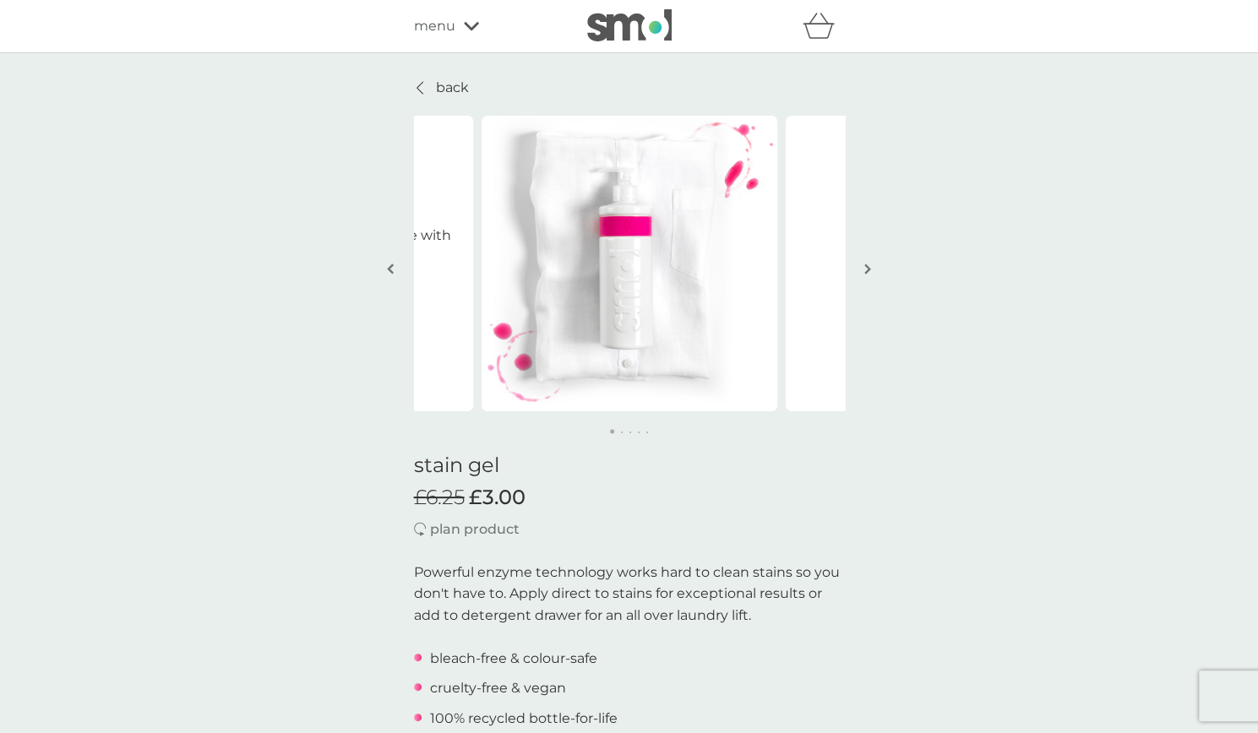
click at [874, 264] on button "button" at bounding box center [868, 270] width 13 height 84
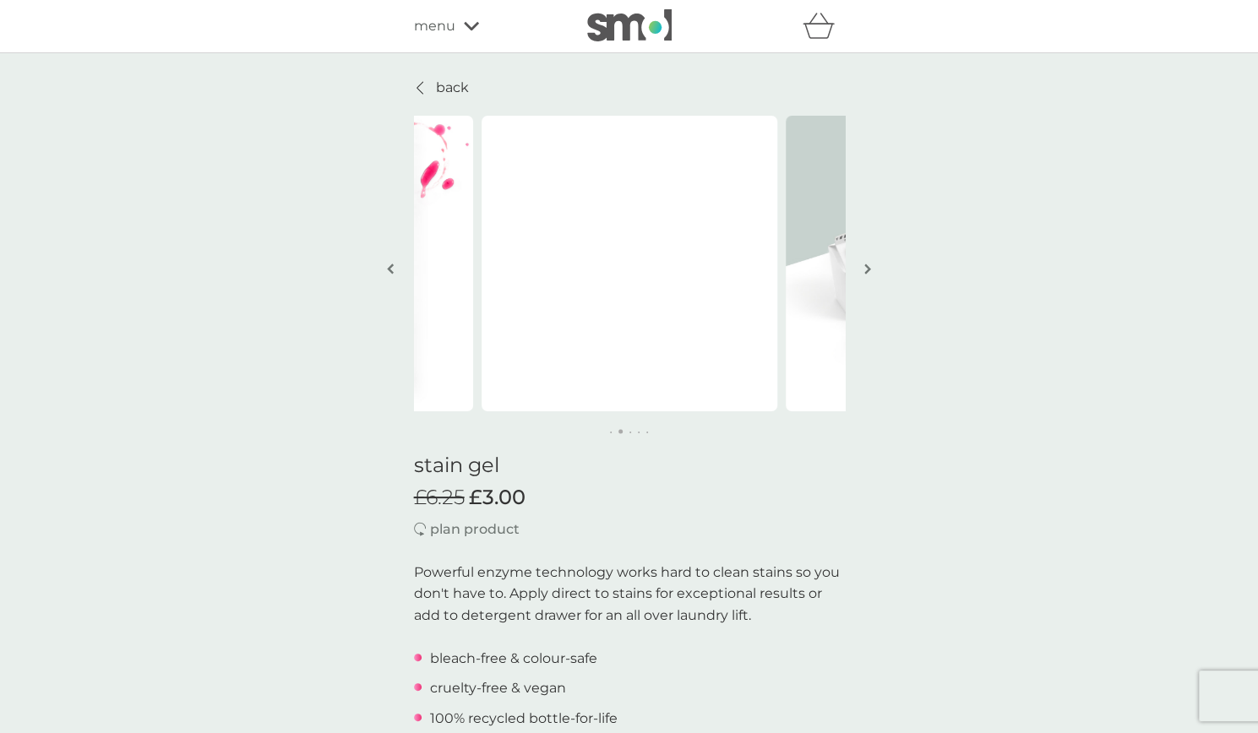
click at [872, 265] on button "button" at bounding box center [868, 270] width 13 height 84
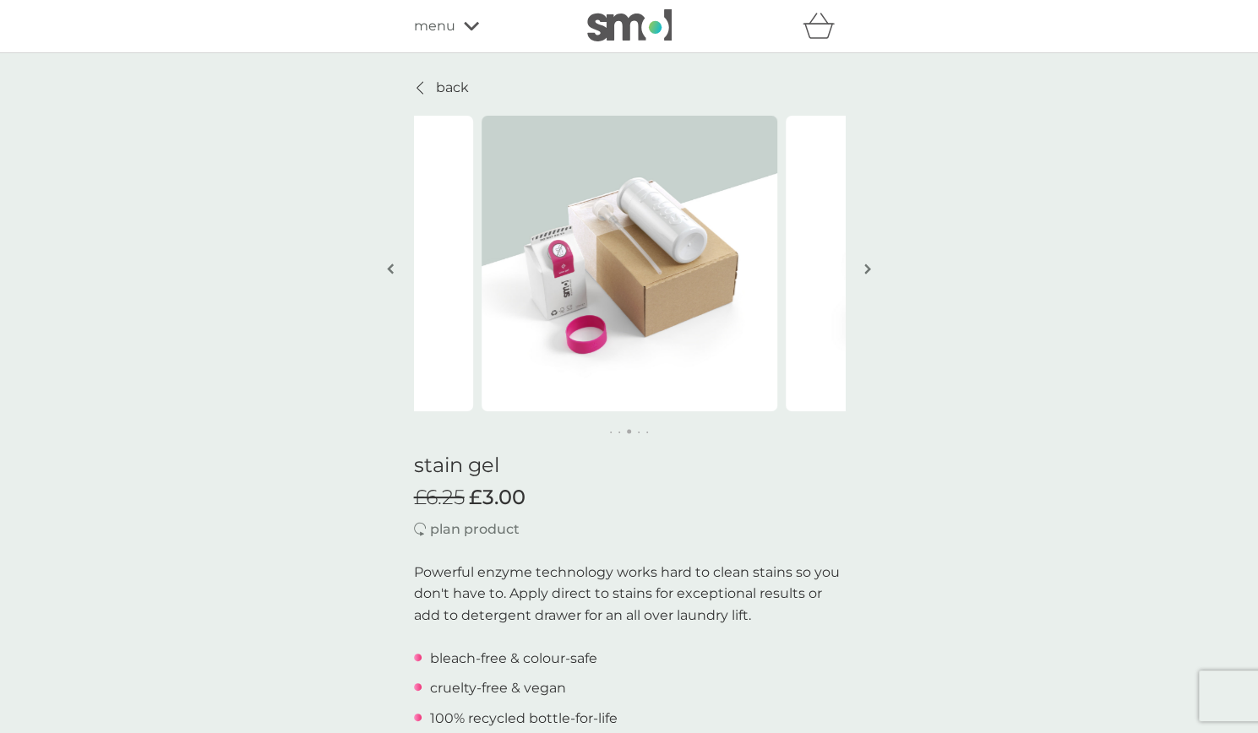
click at [869, 266] on img "button" at bounding box center [867, 269] width 7 height 13
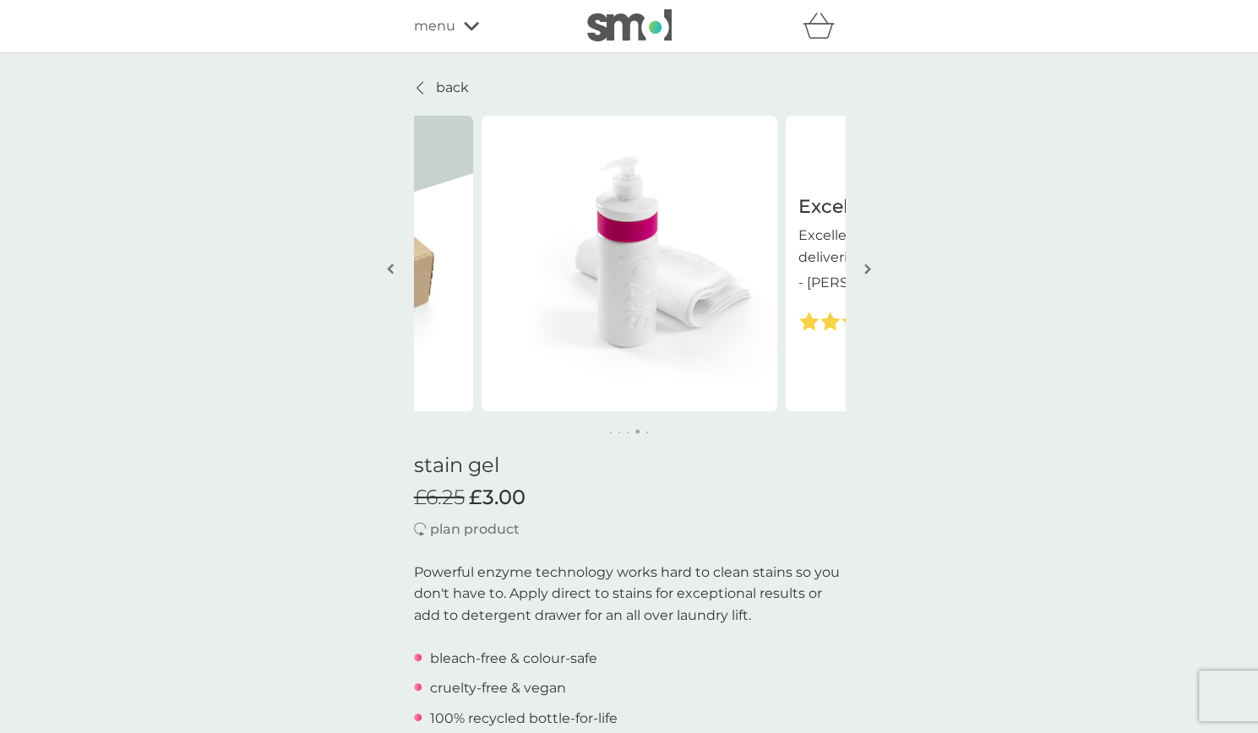
click at [585, 28] on div at bounding box center [630, 26] width 144 height 34
click at [600, 24] on img at bounding box center [629, 25] width 84 height 32
